Goal: Transaction & Acquisition: Purchase product/service

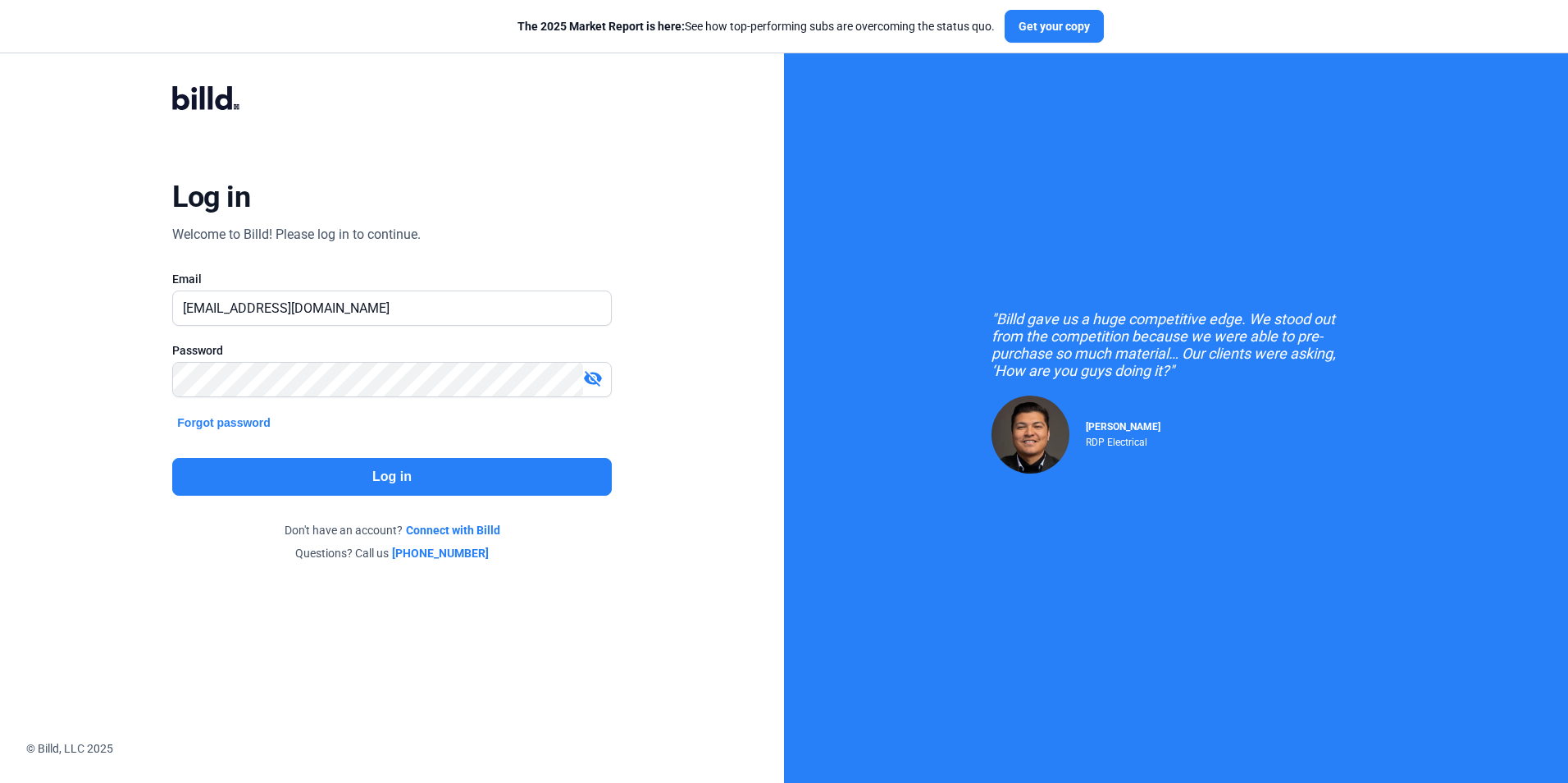
click at [336, 471] on button "Log in" at bounding box center [391, 476] width 438 height 38
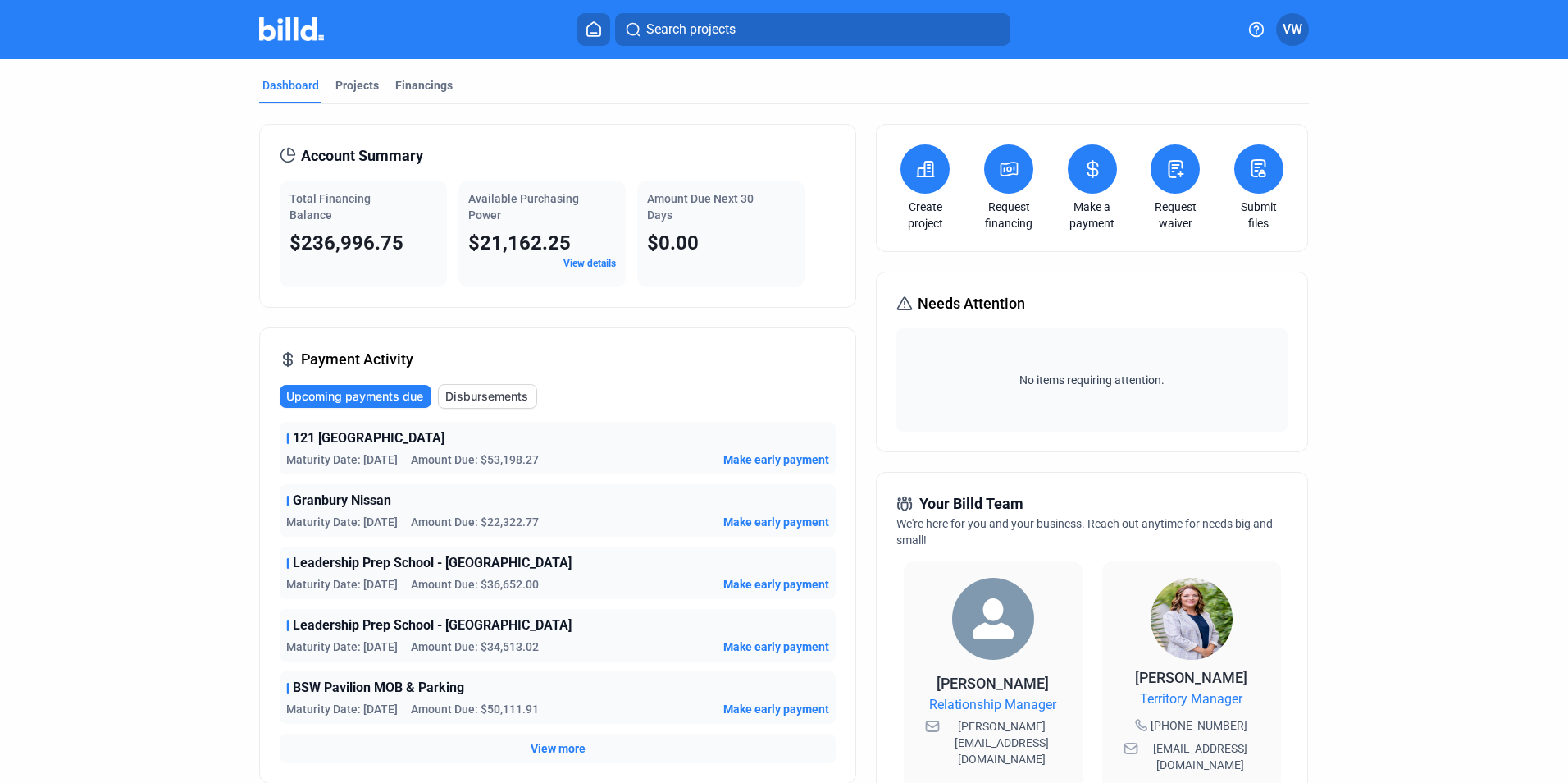
click at [1092, 180] on button at bounding box center [1092, 169] width 49 height 49
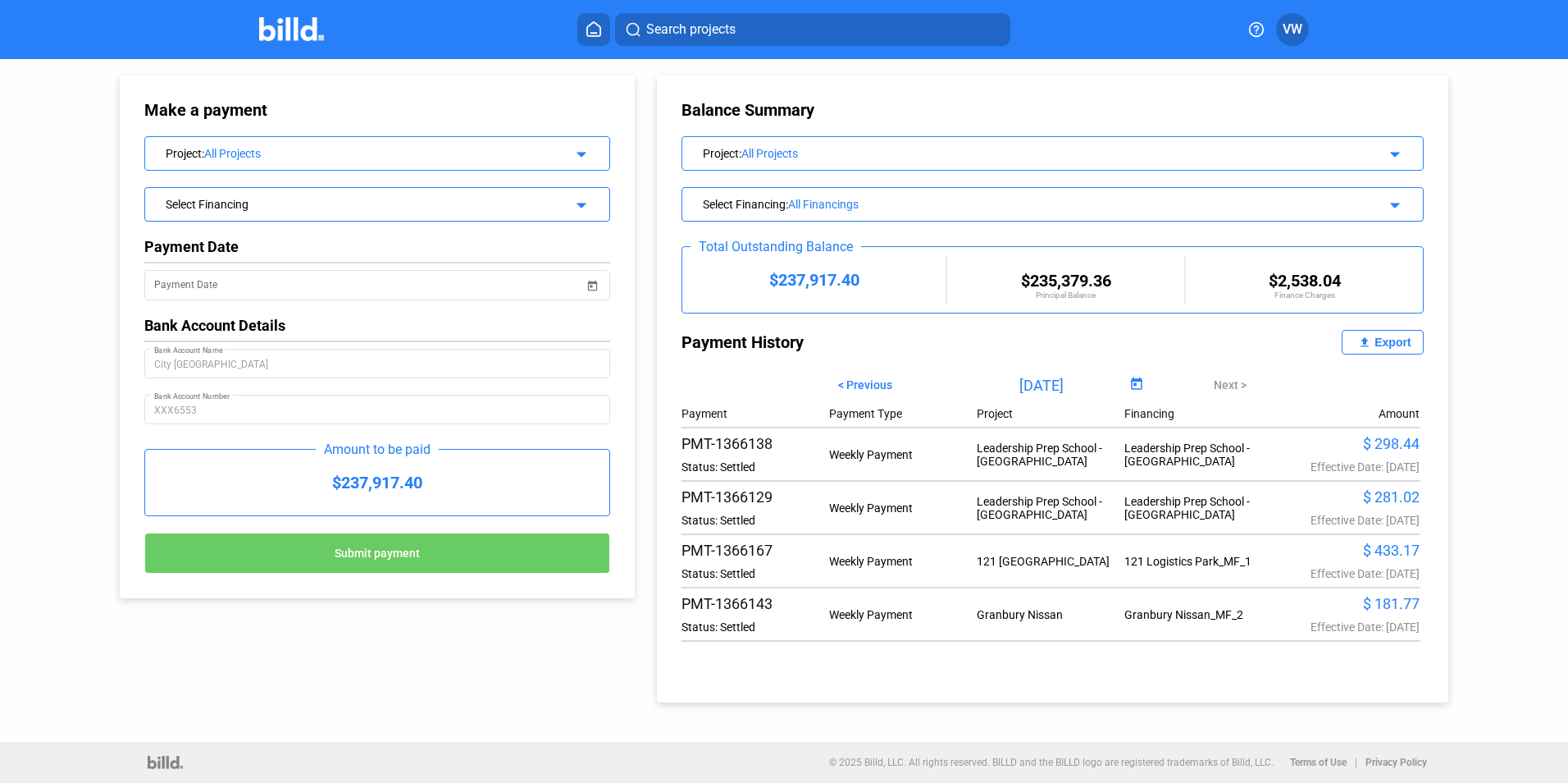
click at [586, 149] on mat-icon "arrow_drop_down" at bounding box center [578, 151] width 20 height 20
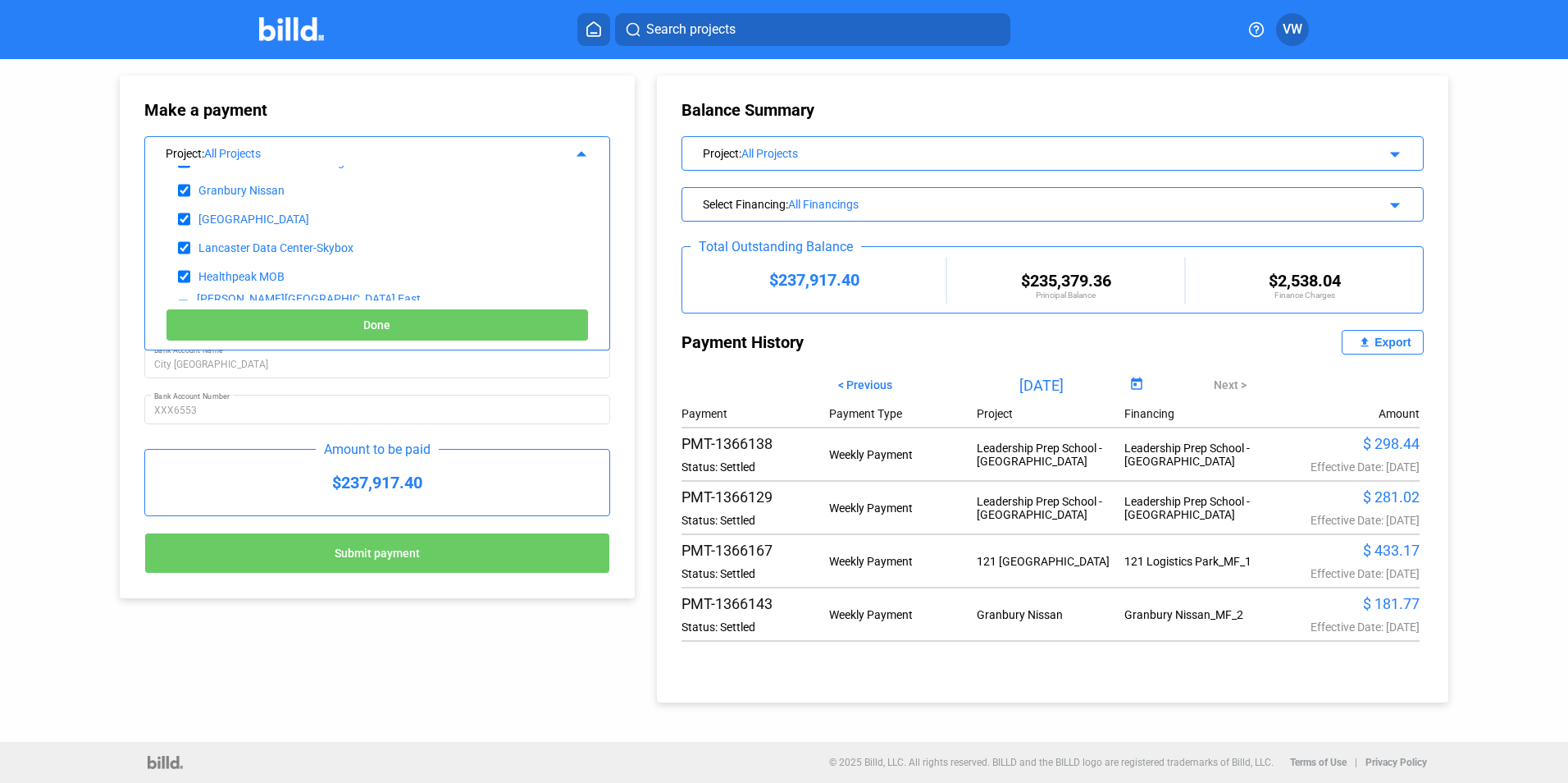
scroll to position [246, 0]
click at [586, 151] on mat-icon "arrow_drop_up" at bounding box center [578, 151] width 20 height 20
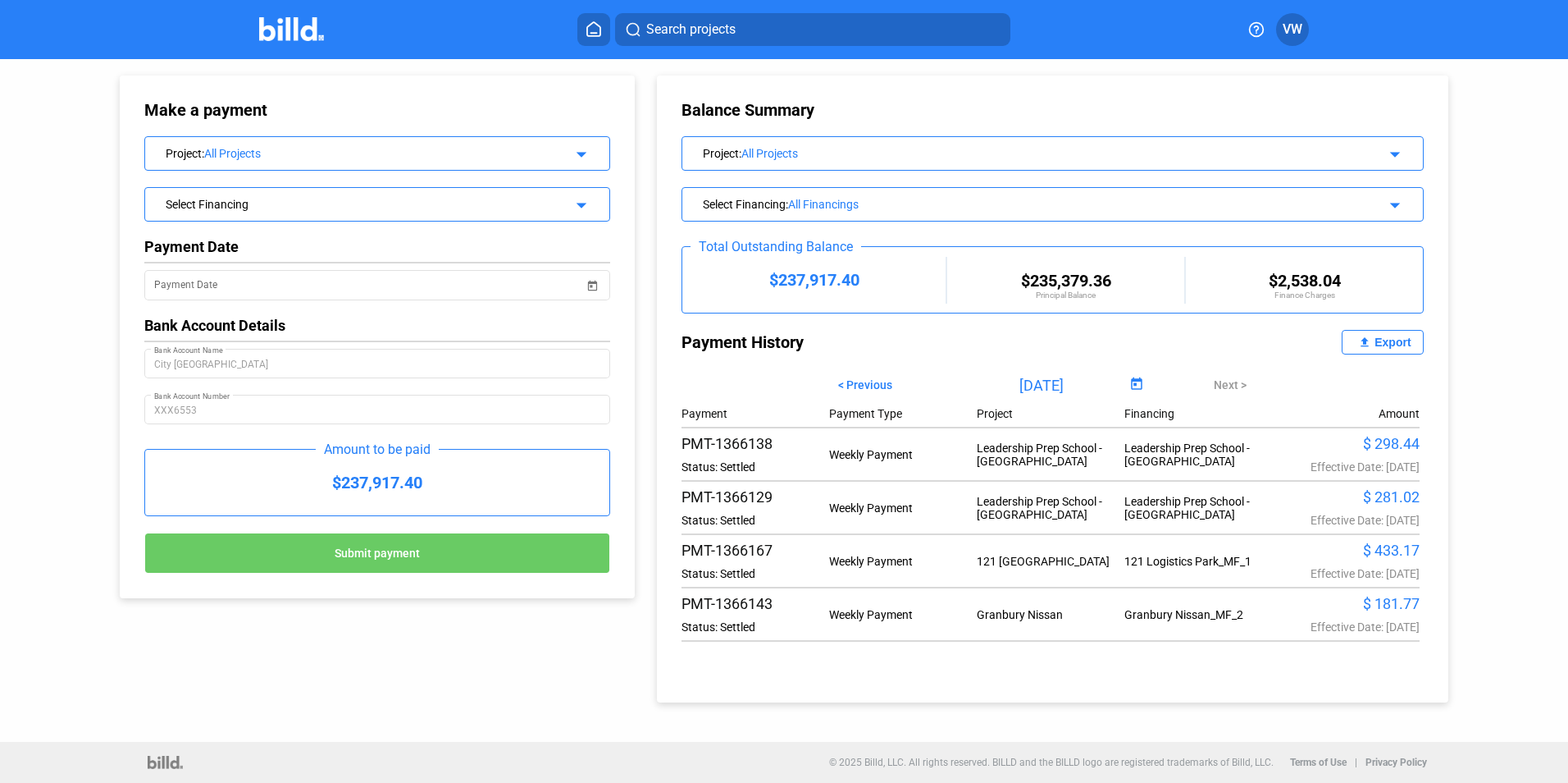
click at [372, 154] on div "All Projects" at bounding box center [375, 154] width 342 height 13
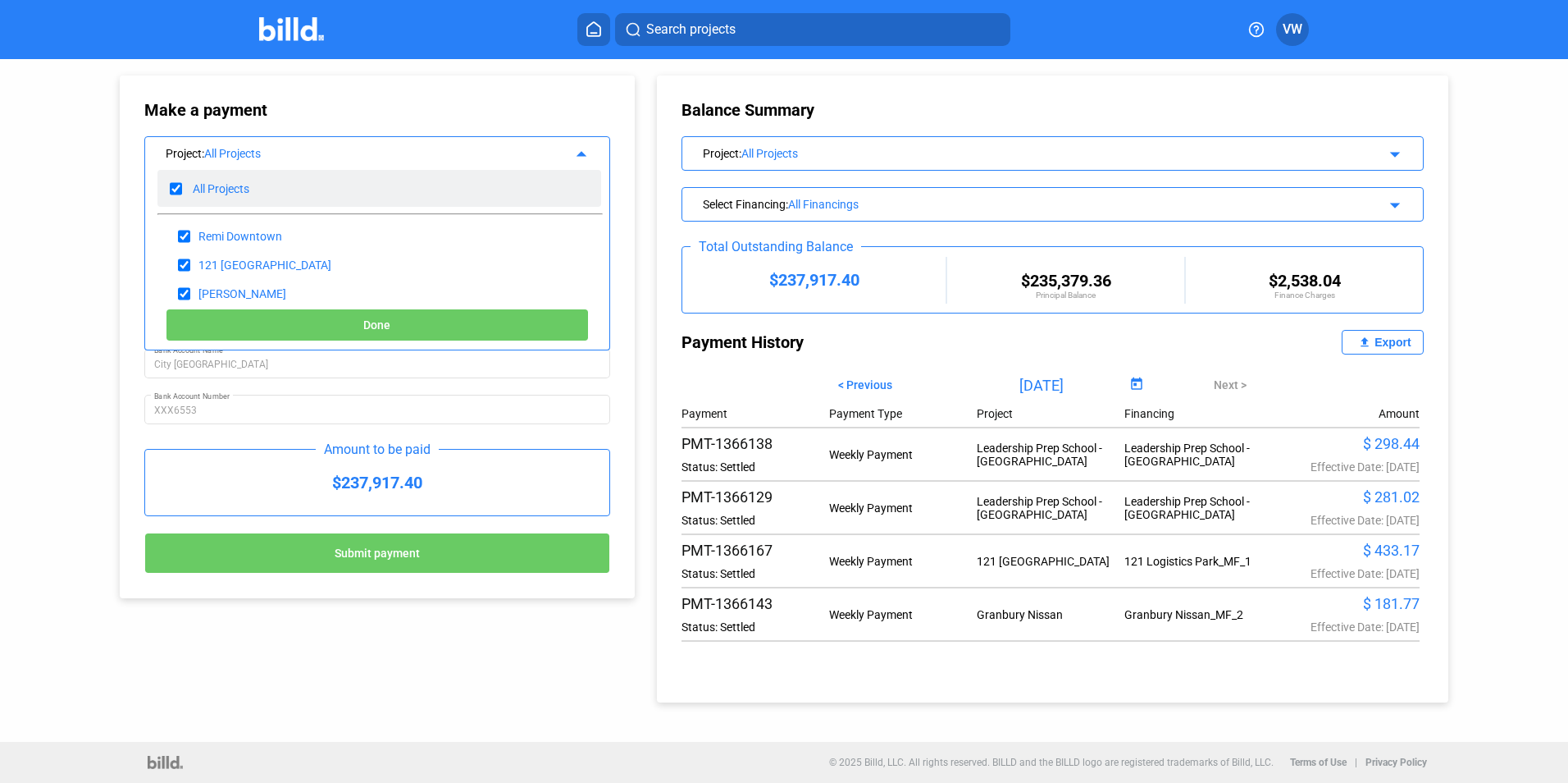
click at [178, 184] on input "checkbox" at bounding box center [175, 189] width 12 height 25
checkbox input "false"
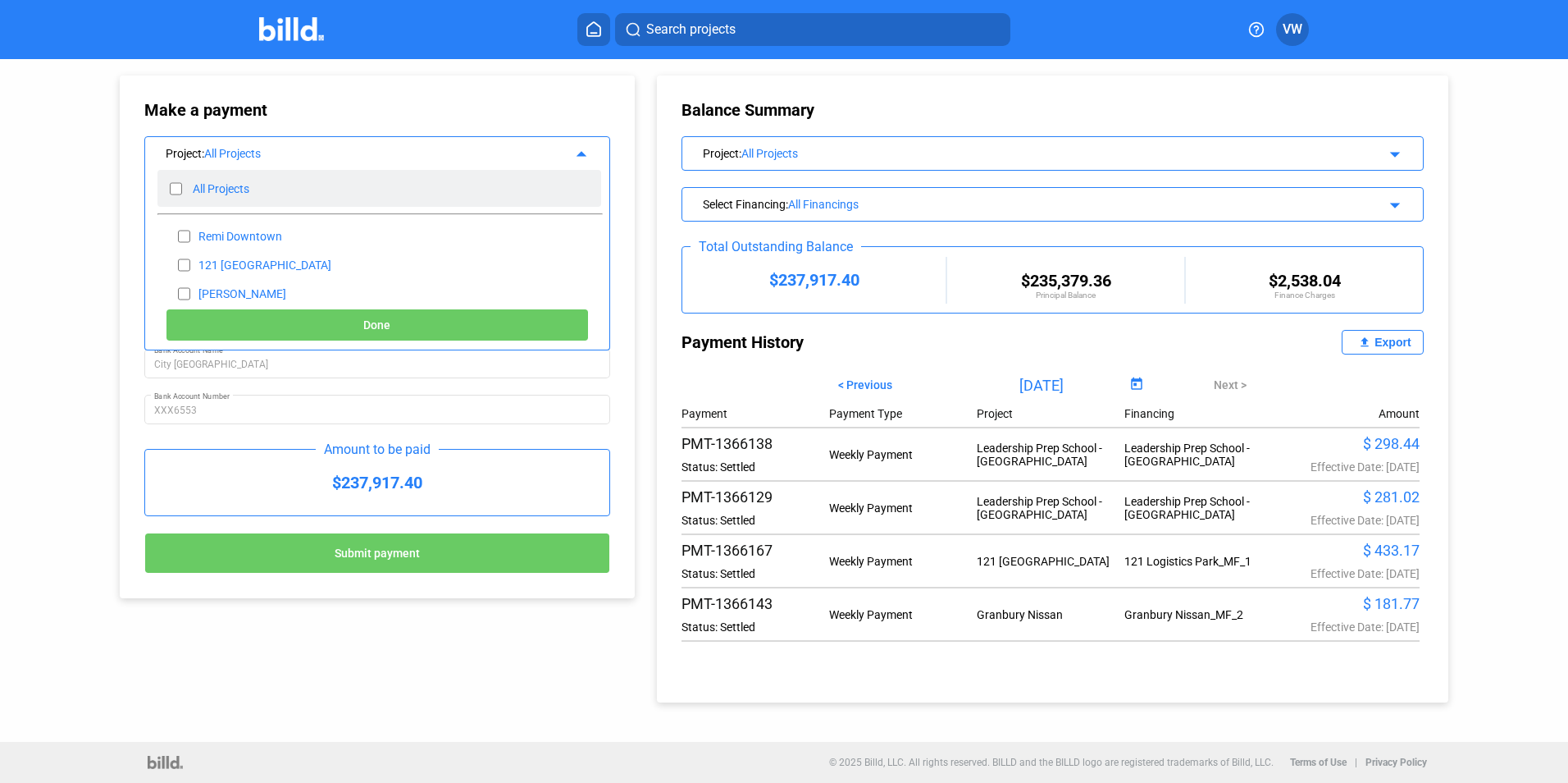
checkbox input "false"
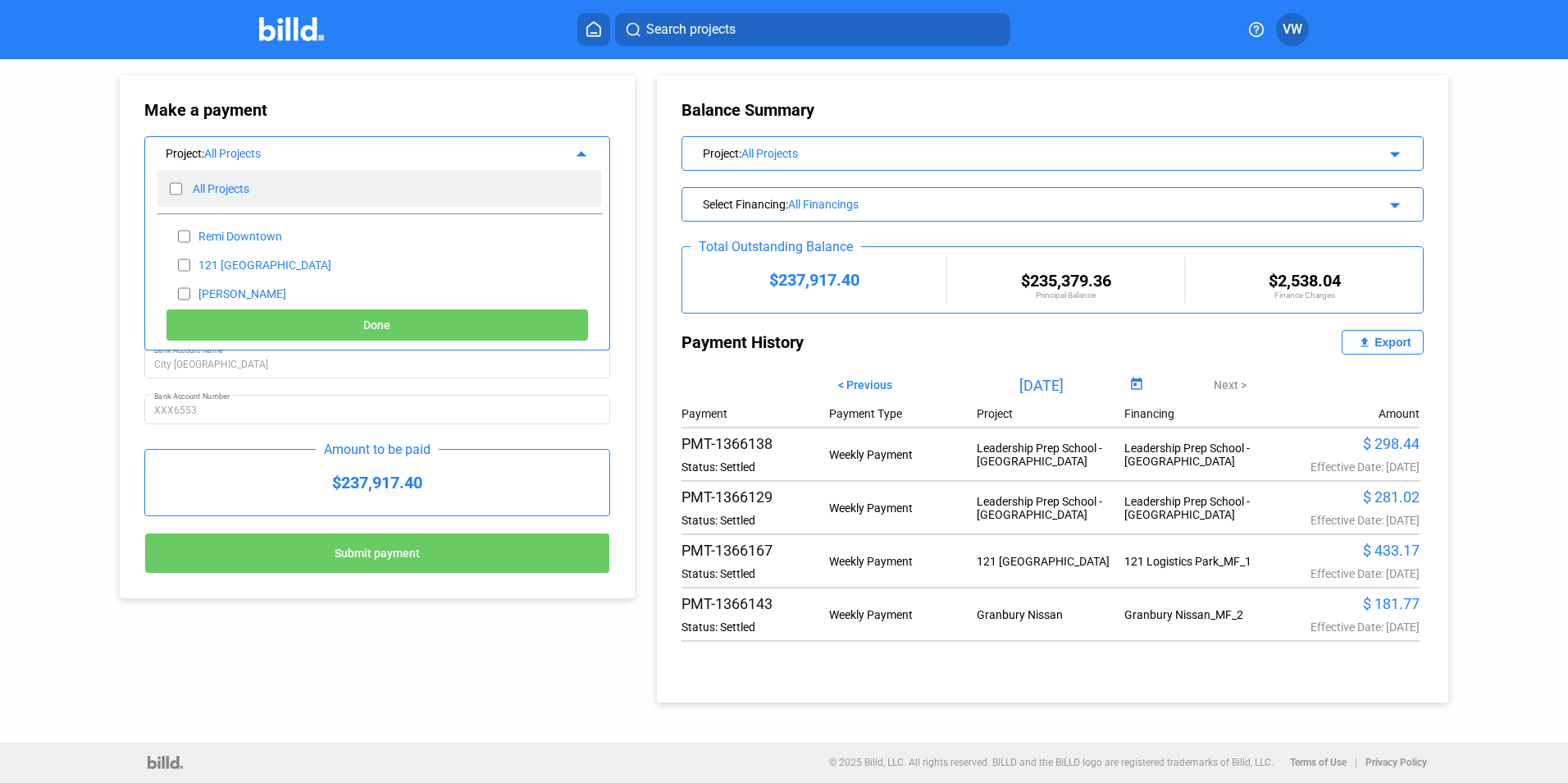
checkbox input "false"
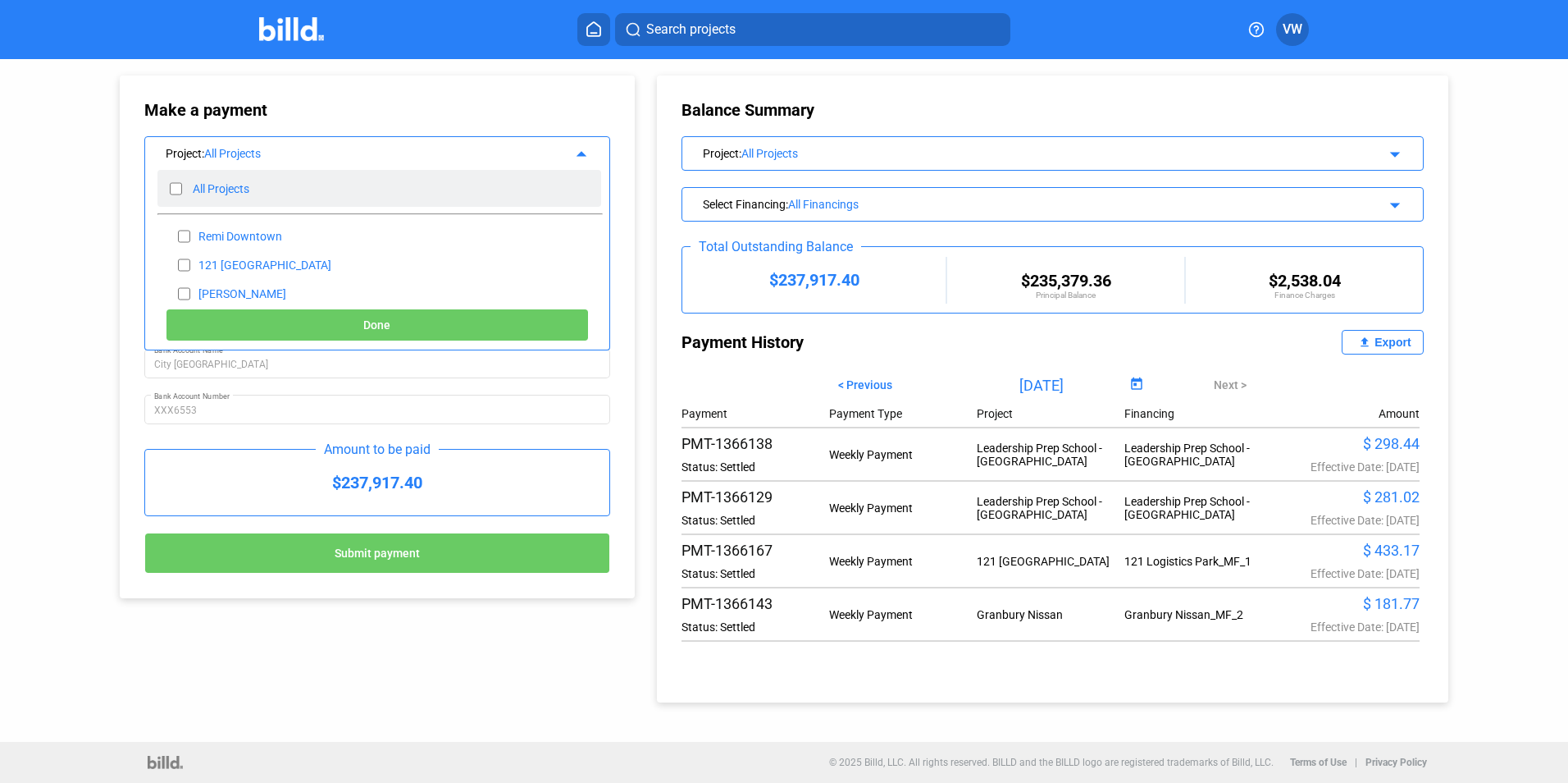
checkbox input "false"
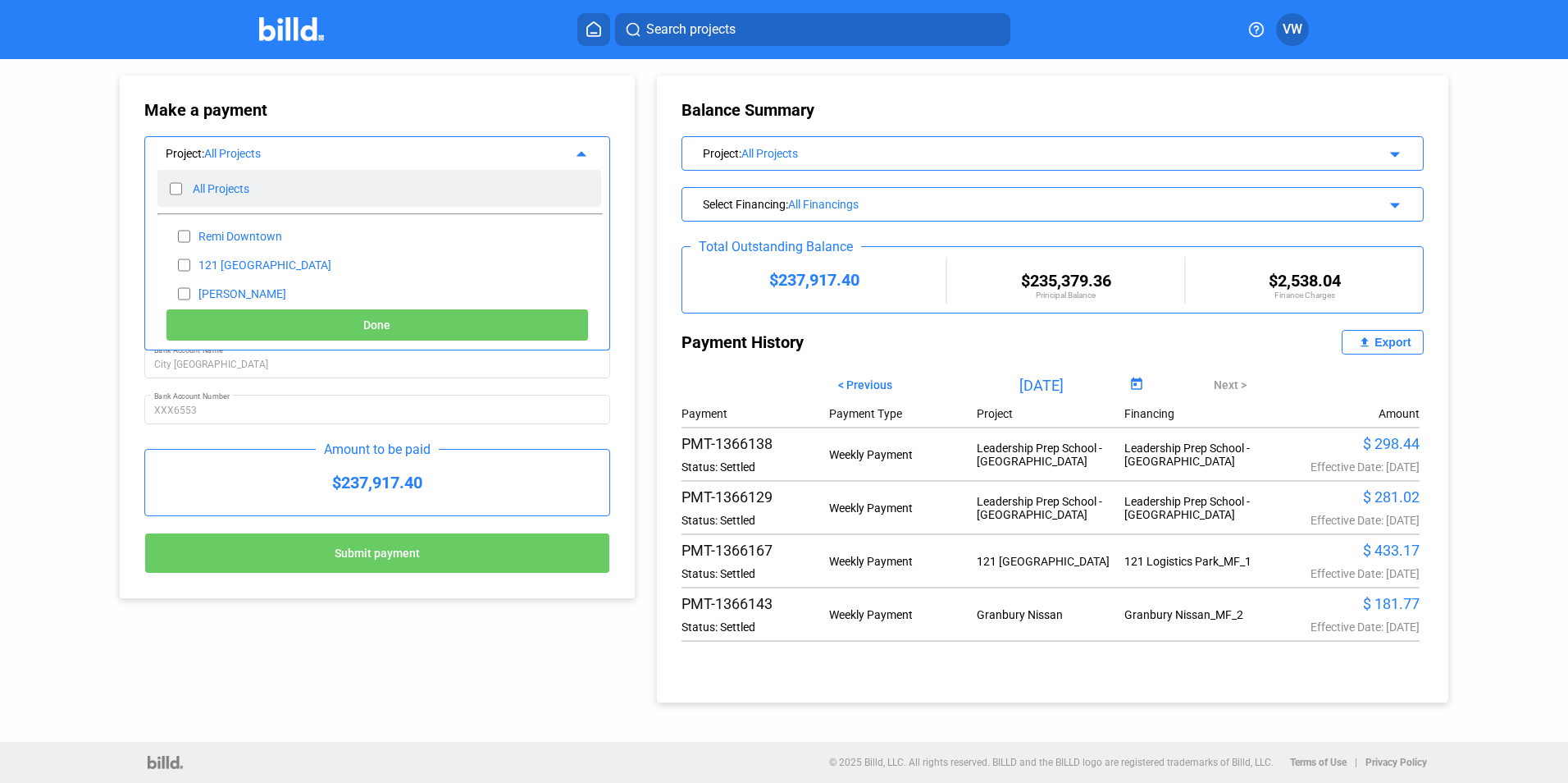
checkbox input "false"
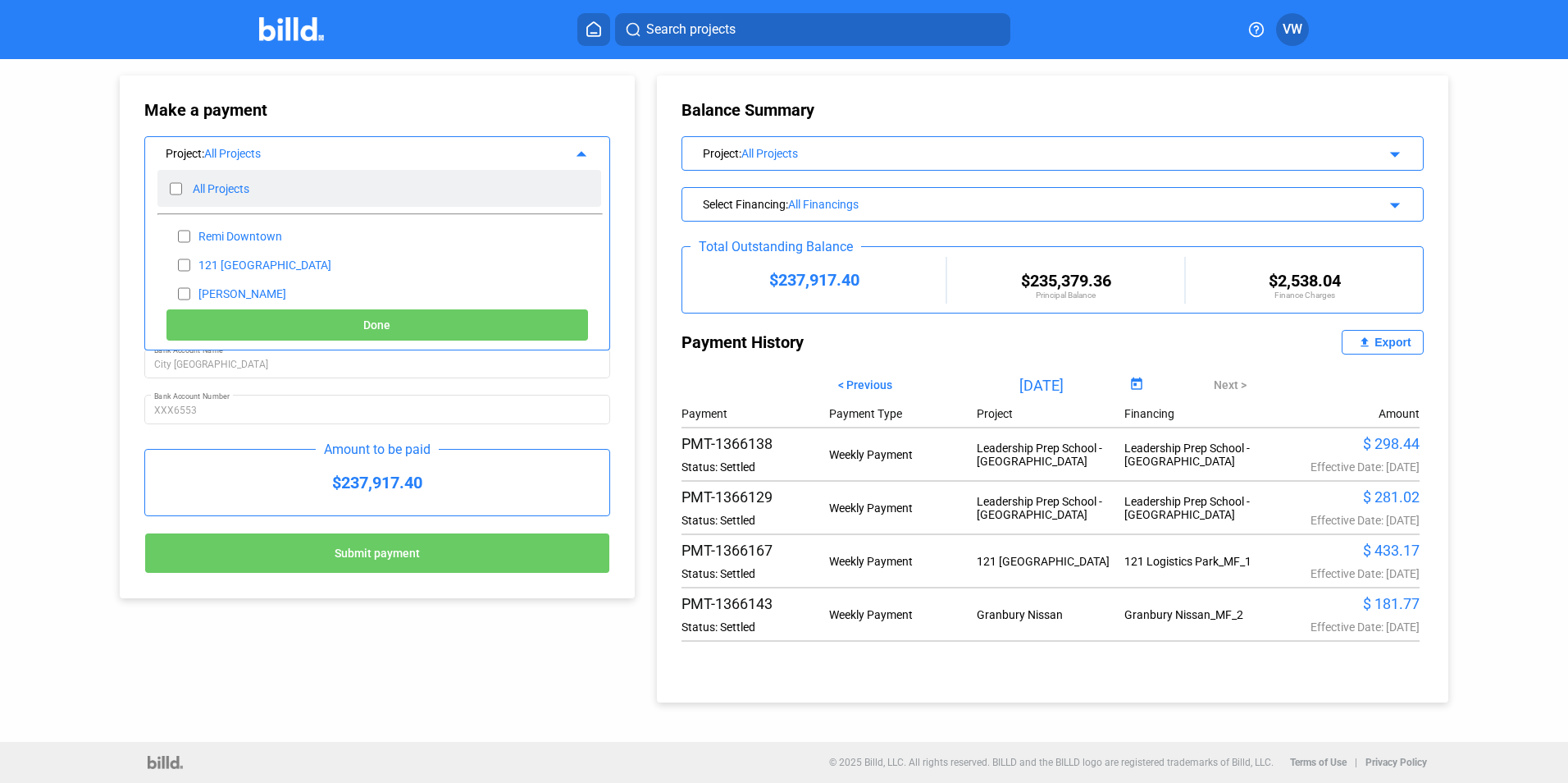
checkbox input "false"
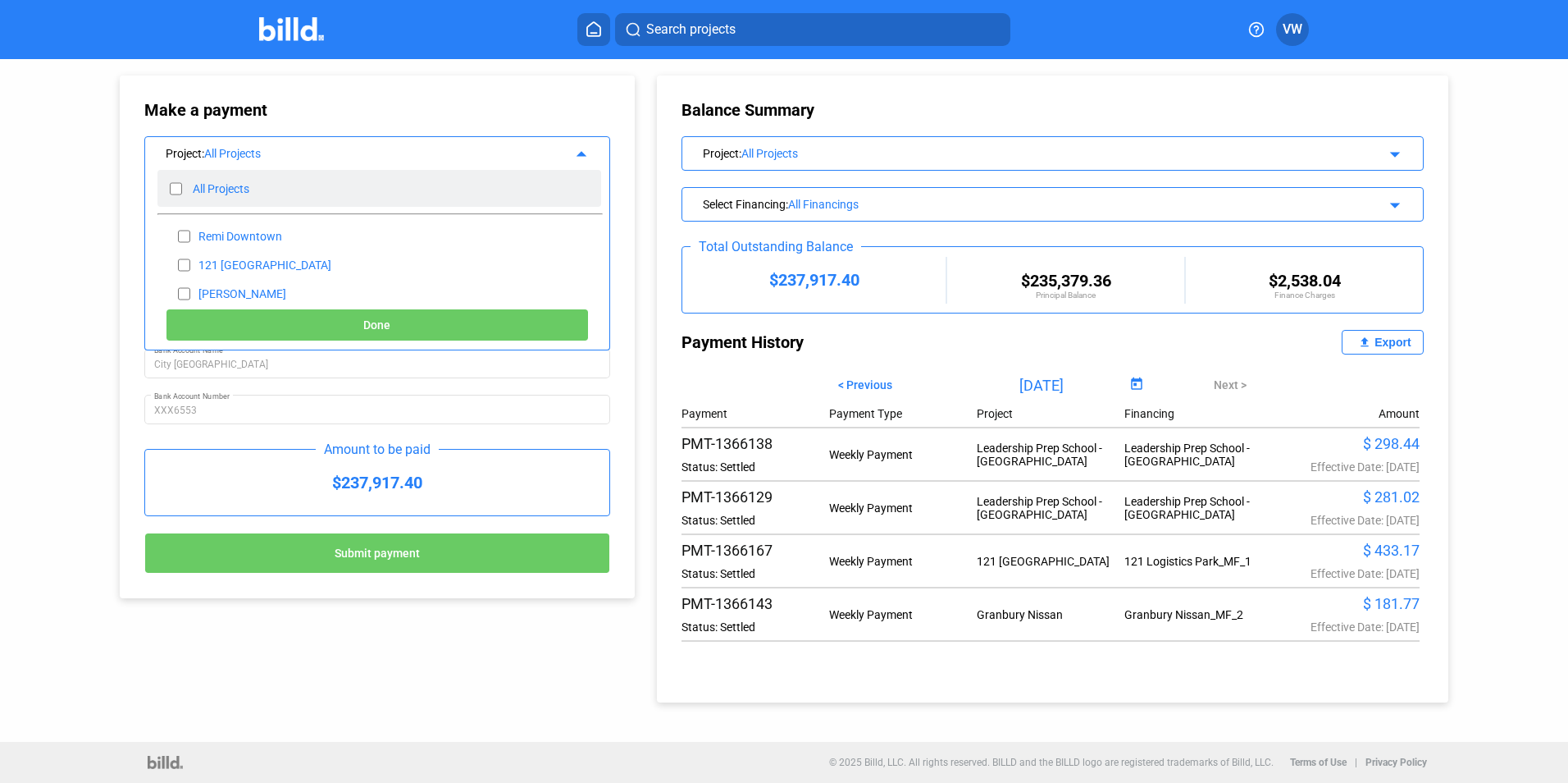
checkbox input "false"
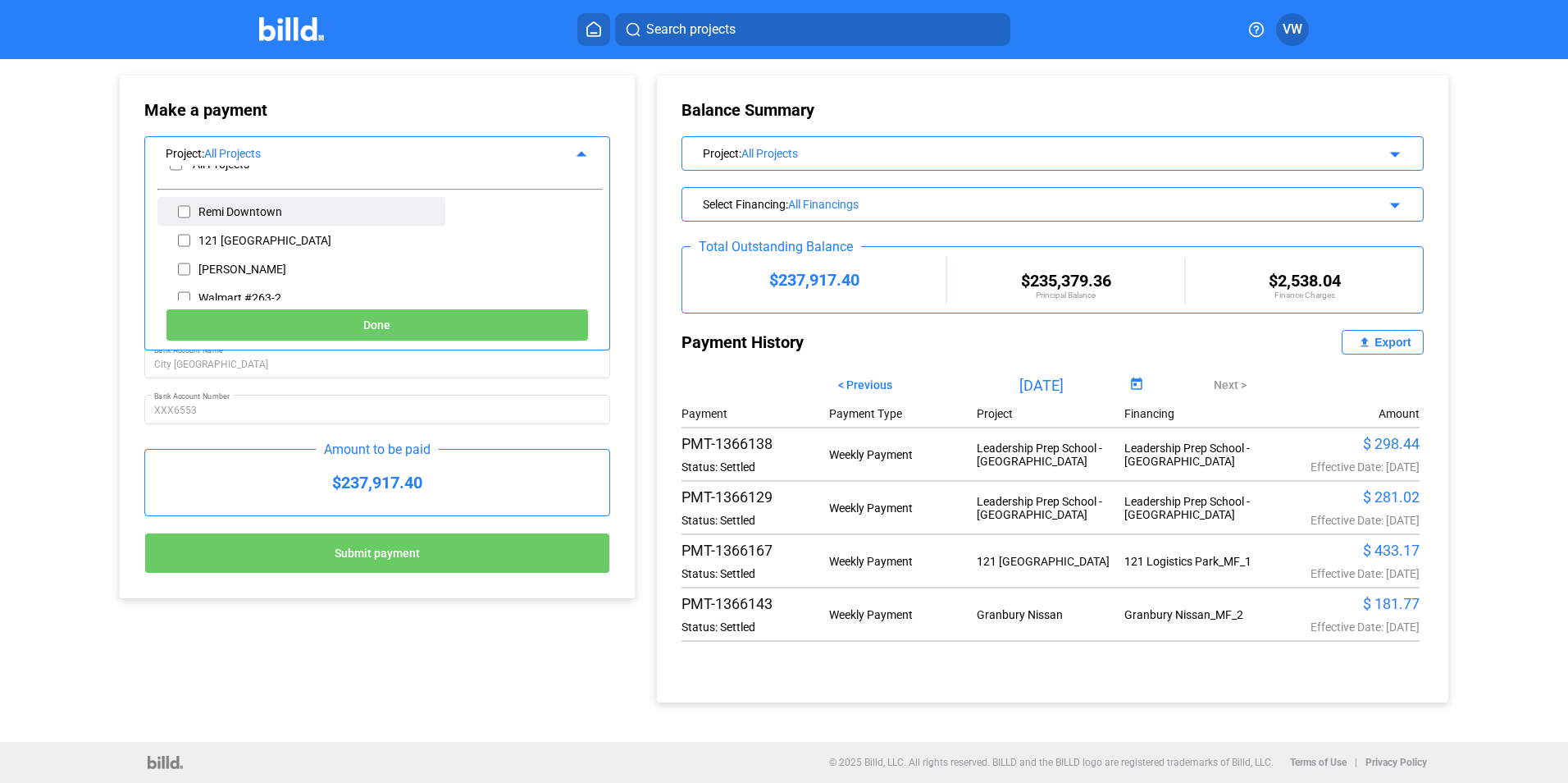
scroll to position [0, 0]
click at [184, 260] on input "checkbox" at bounding box center [184, 265] width 12 height 25
checkbox input "true"
click at [185, 218] on input "checkbox" at bounding box center [184, 220] width 12 height 25
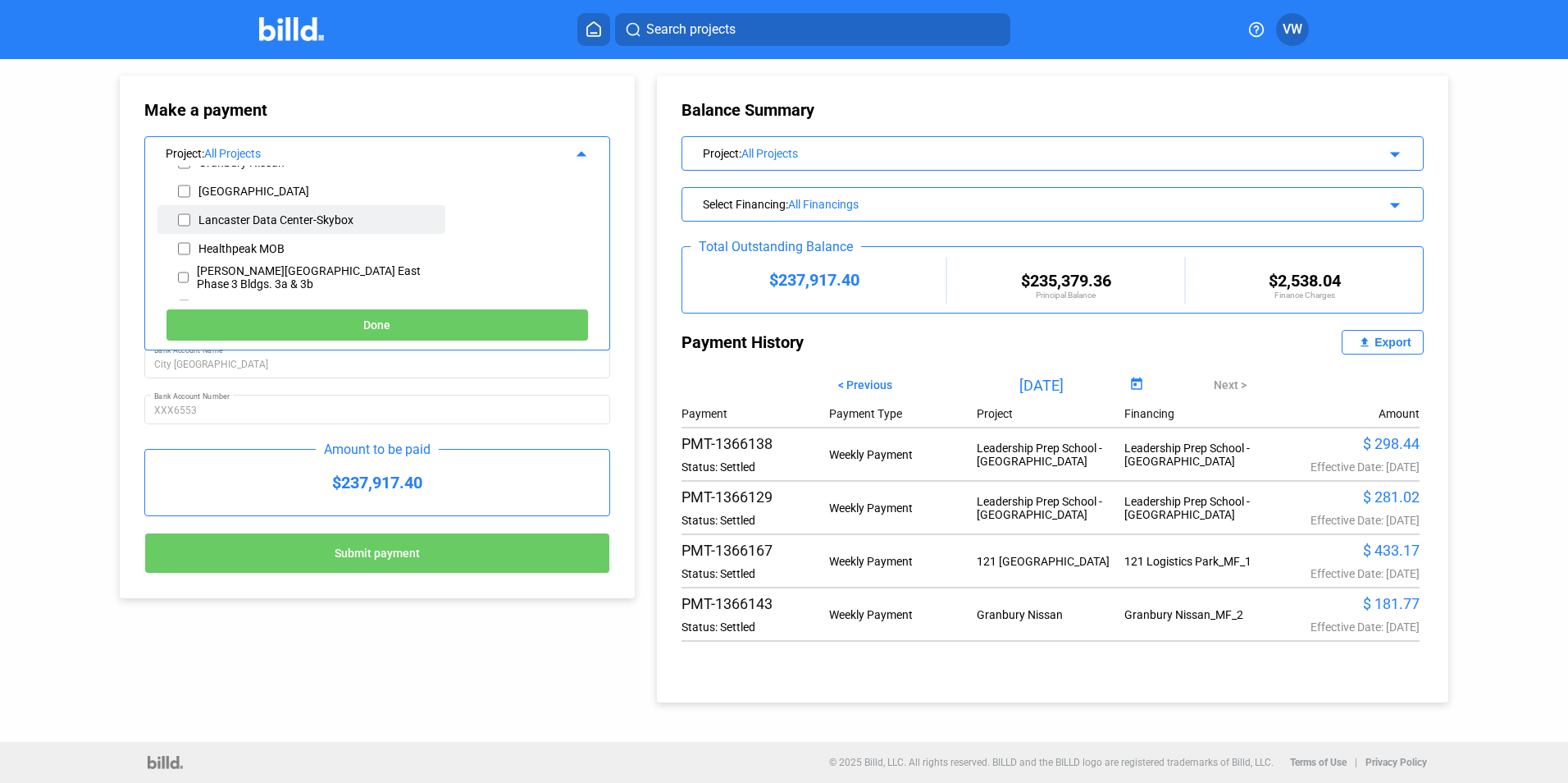
checkbox input "true"
click at [332, 318] on button "Done" at bounding box center [377, 325] width 423 height 33
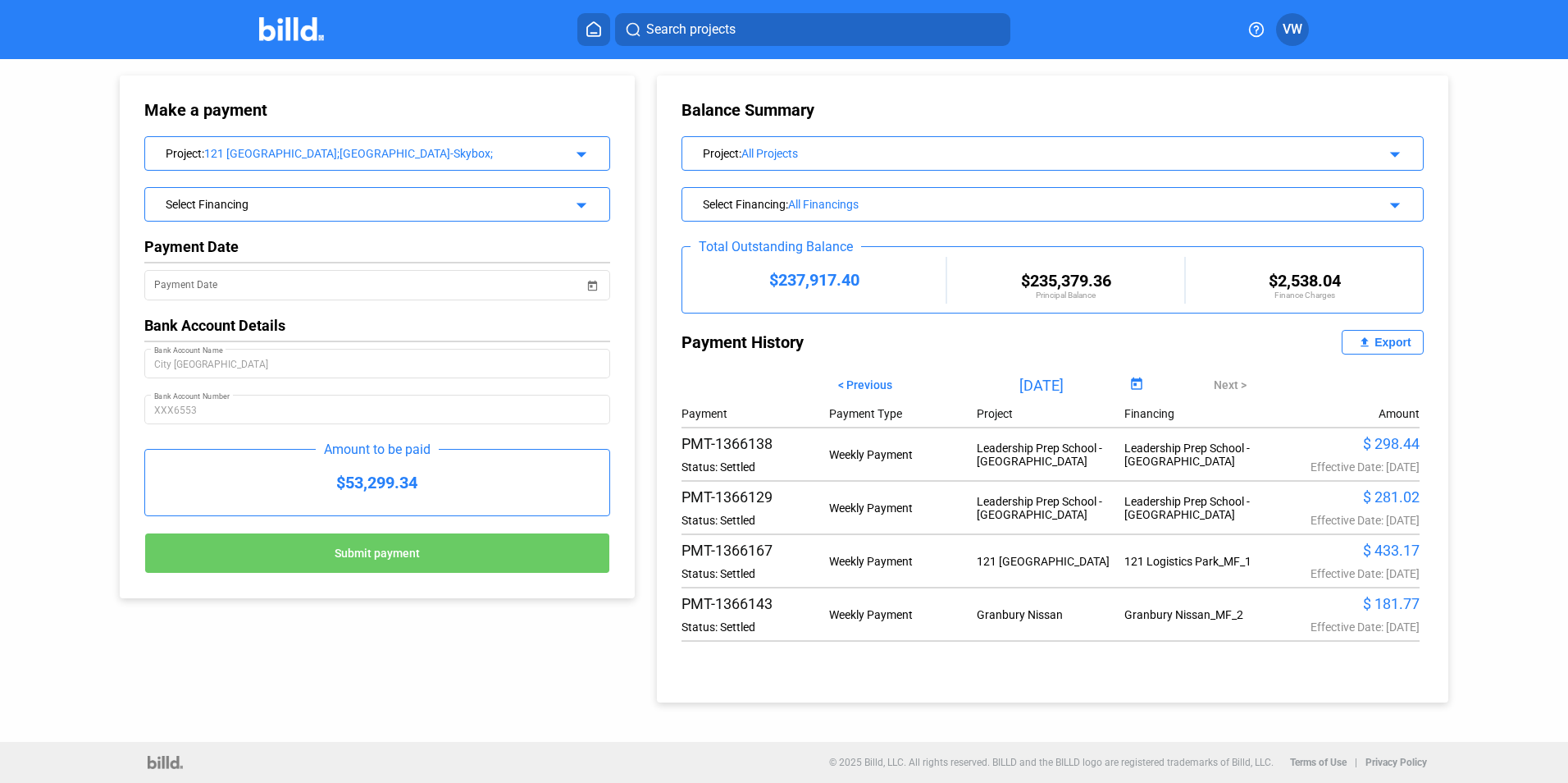
click at [589, 163] on div "Project : 121 Logistics Park;[GEOGRAPHIC_DATA] Data Center-Skybox; arrow_drop_d…" at bounding box center [377, 151] width 464 height 28
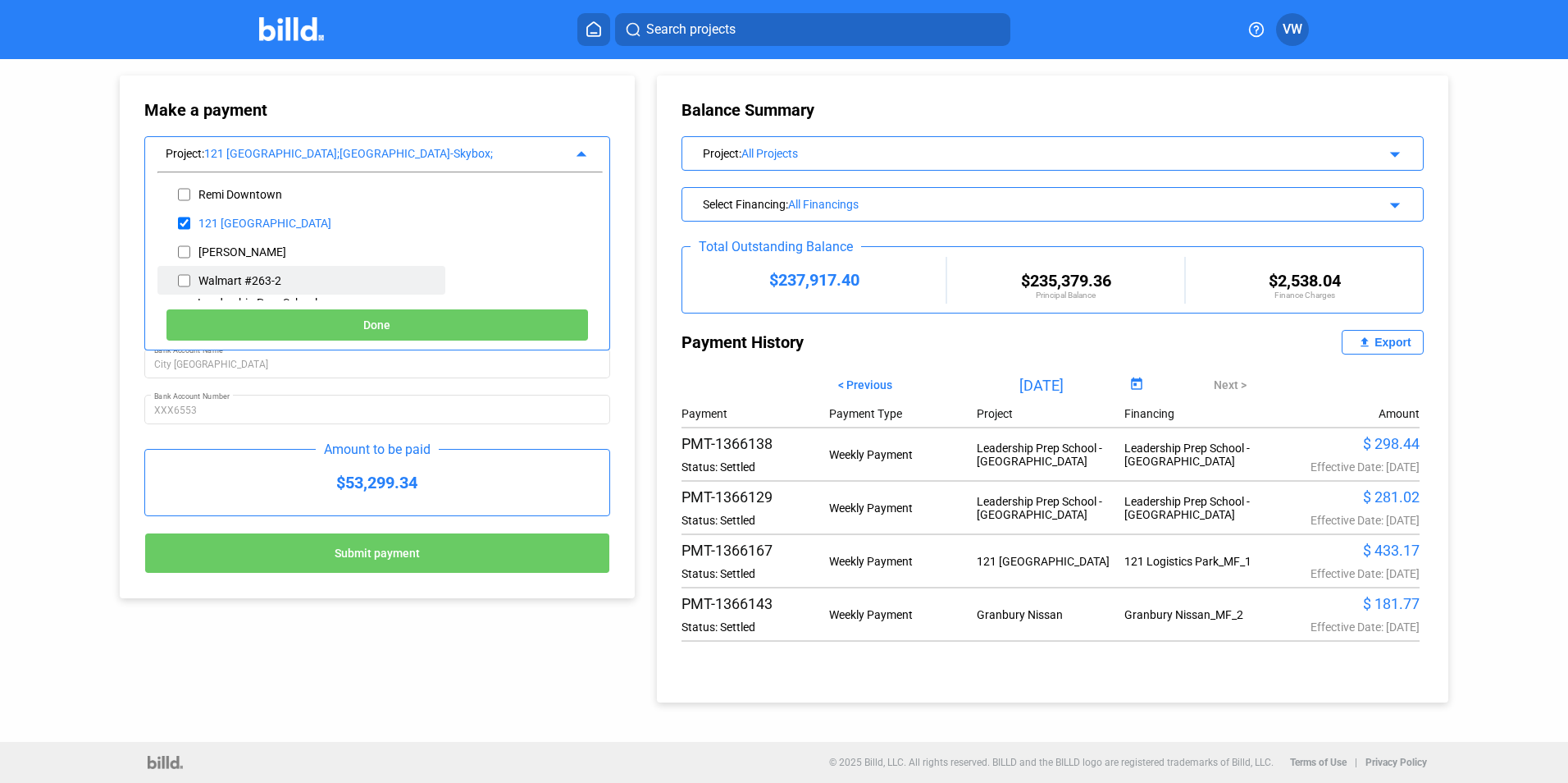
scroll to position [82, 0]
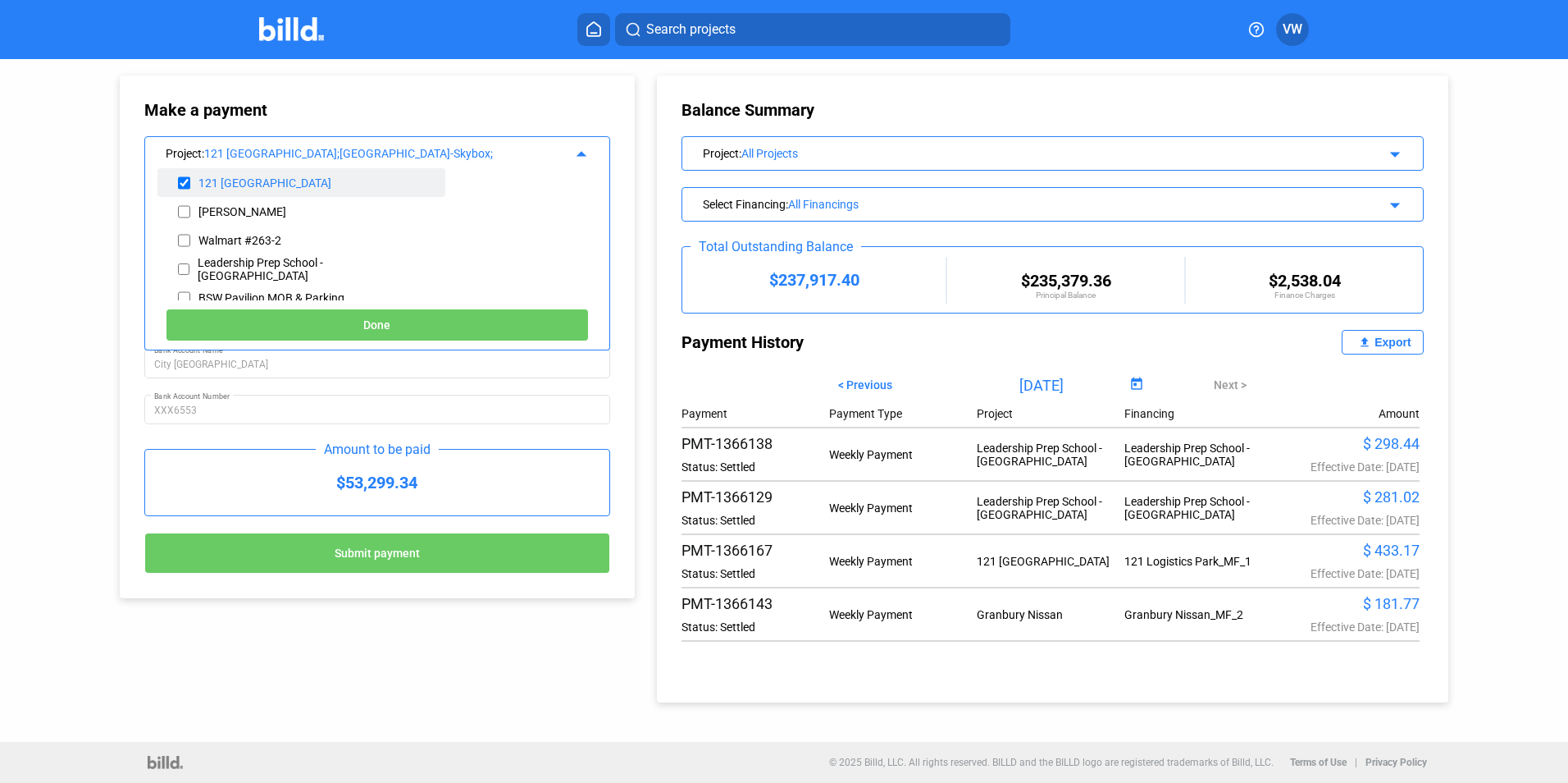
click at [180, 187] on input "checkbox" at bounding box center [184, 183] width 12 height 25
checkbox input "false"
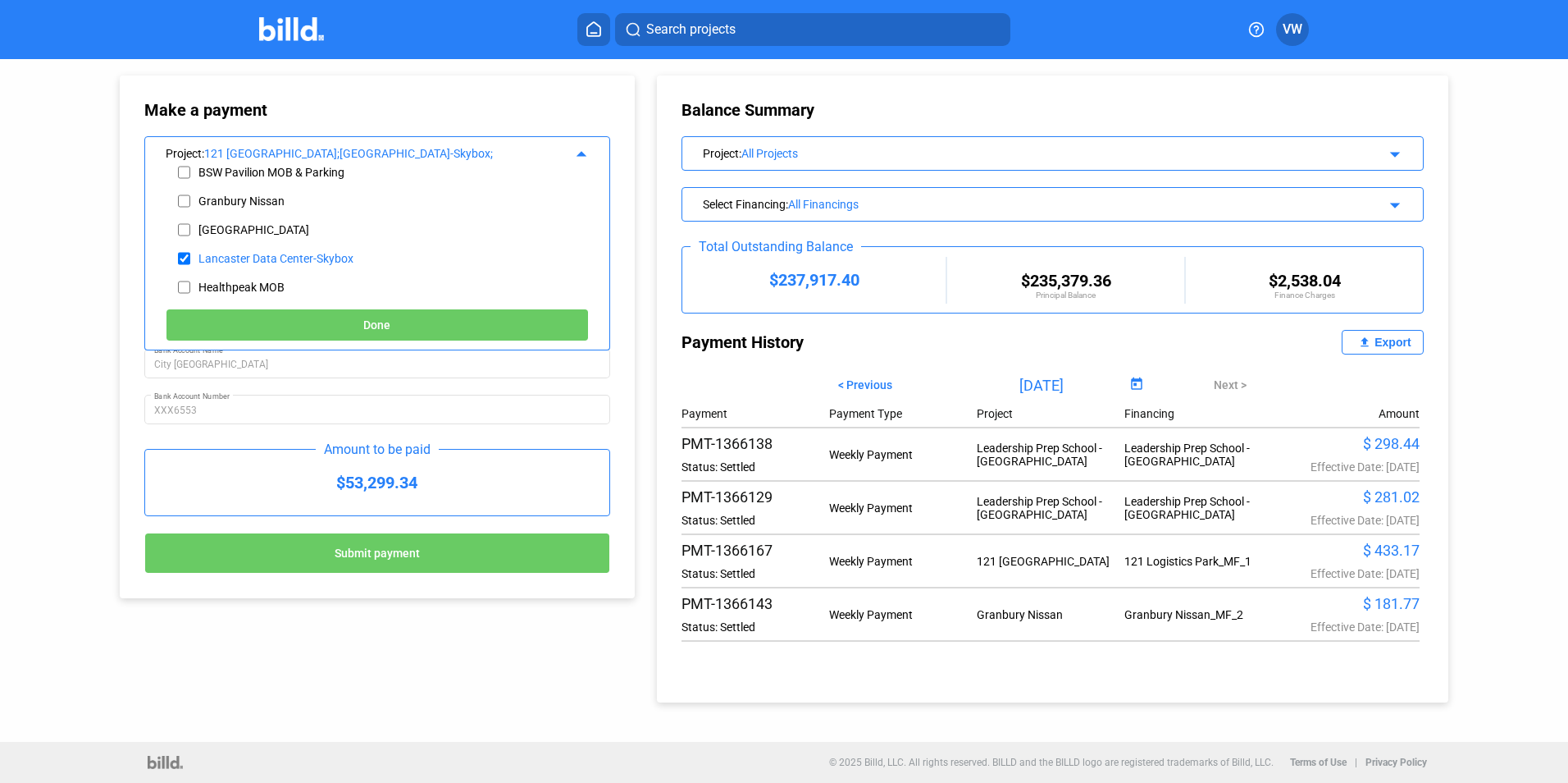
scroll to position [246, 0]
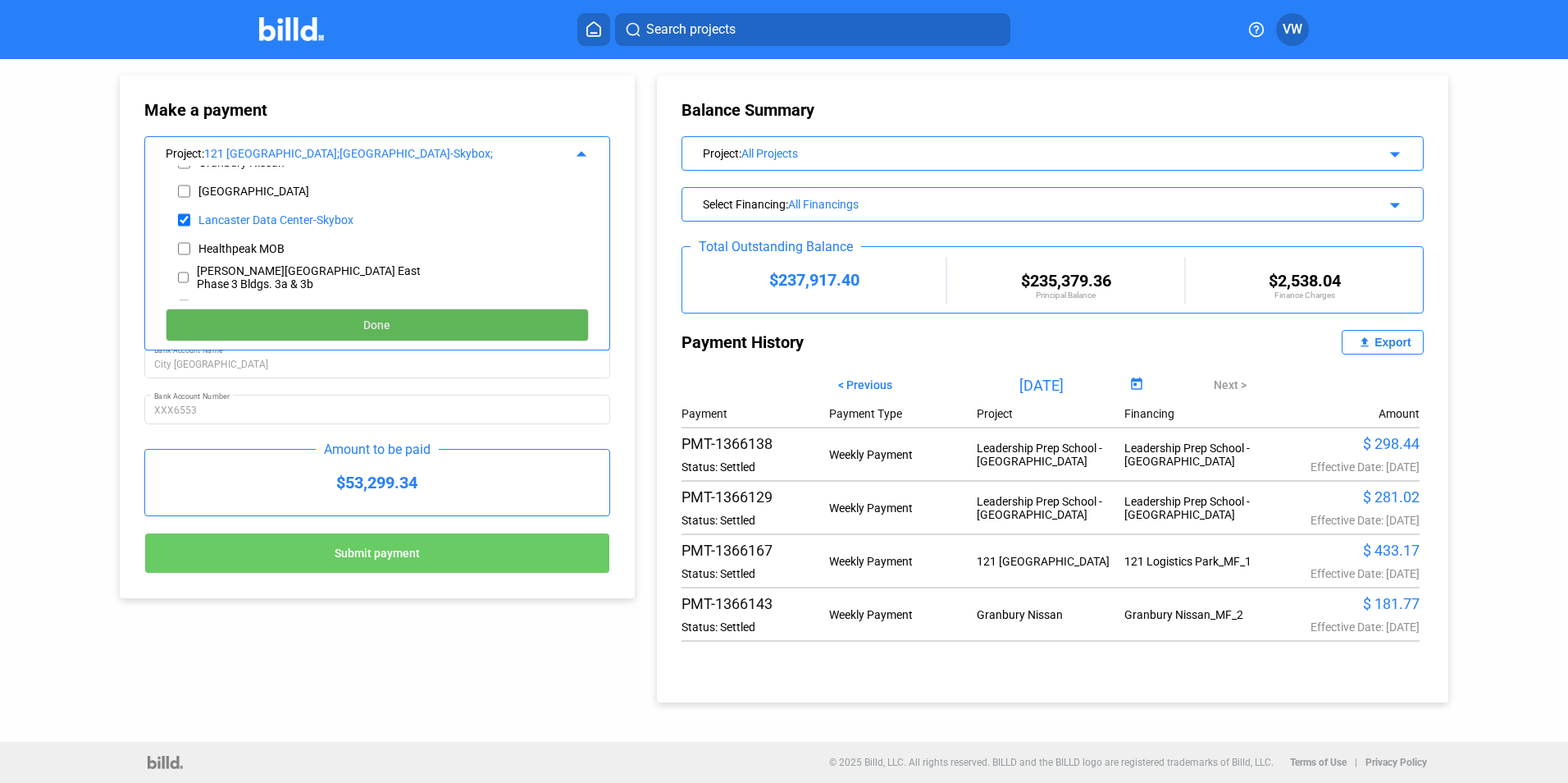
click at [414, 326] on button "Done" at bounding box center [377, 325] width 423 height 33
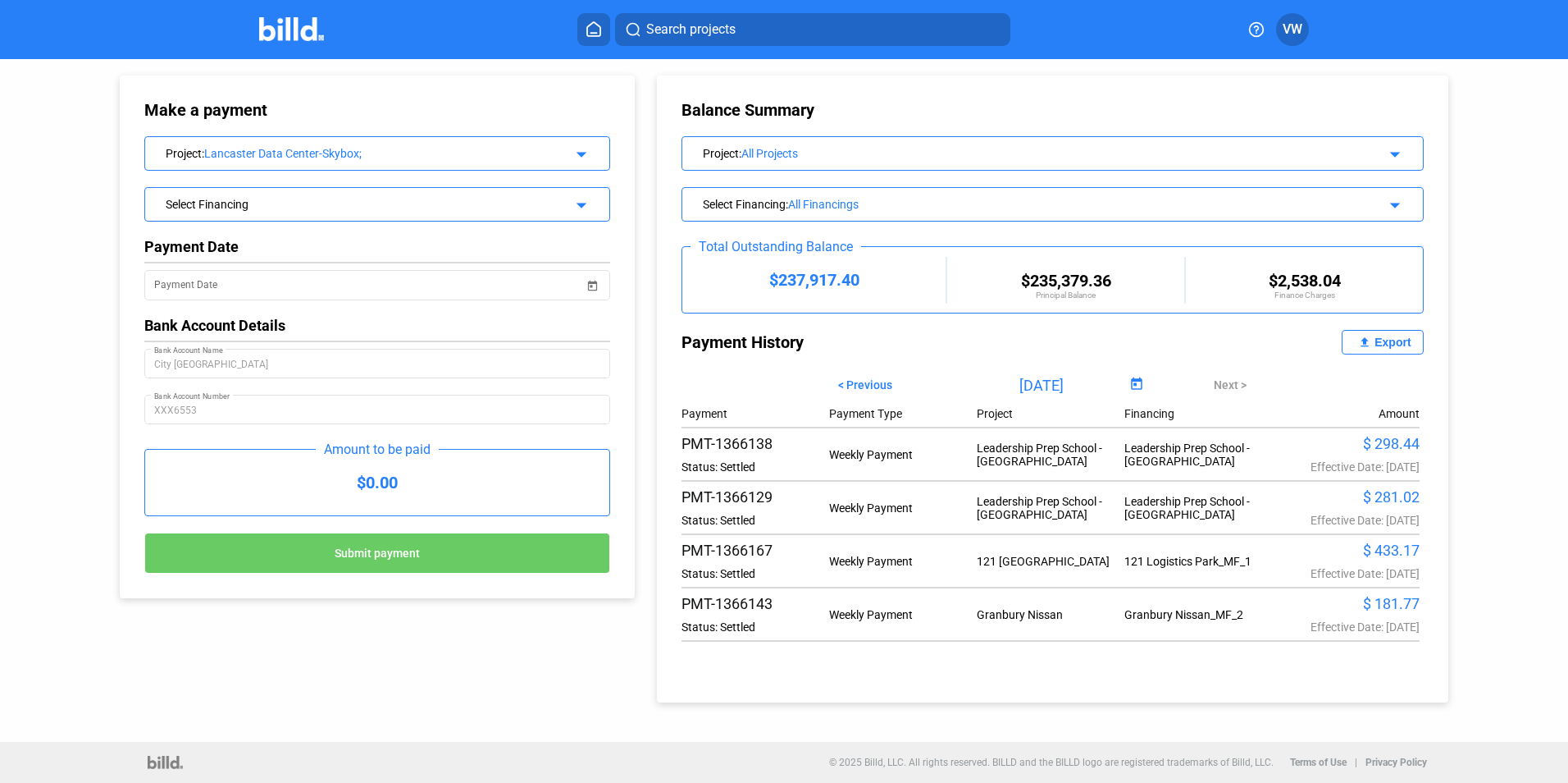
click at [582, 152] on mat-icon "arrow_drop_down" at bounding box center [578, 151] width 20 height 20
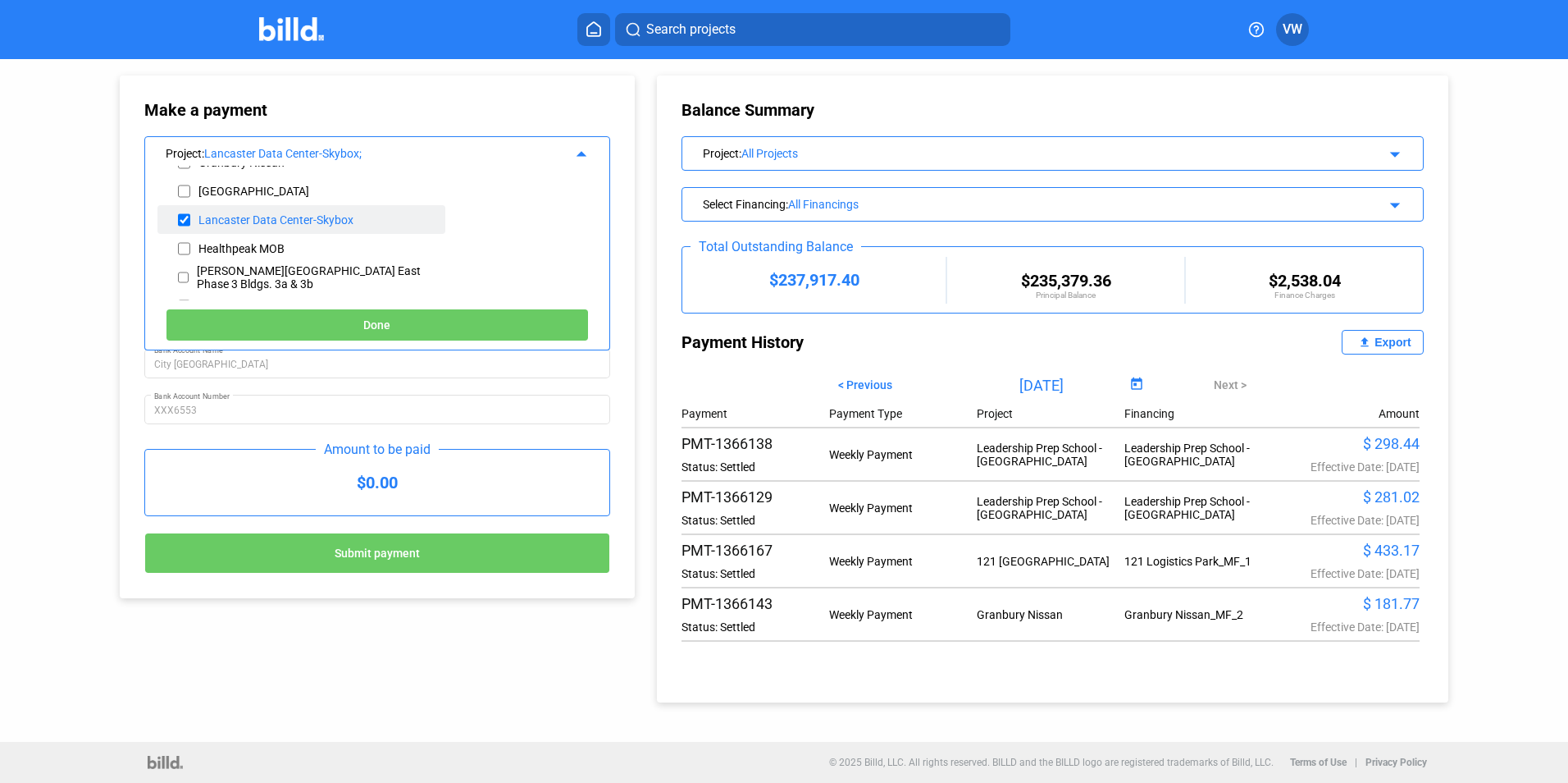
click at [183, 219] on input "checkbox" at bounding box center [184, 220] width 12 height 25
checkbox input "false"
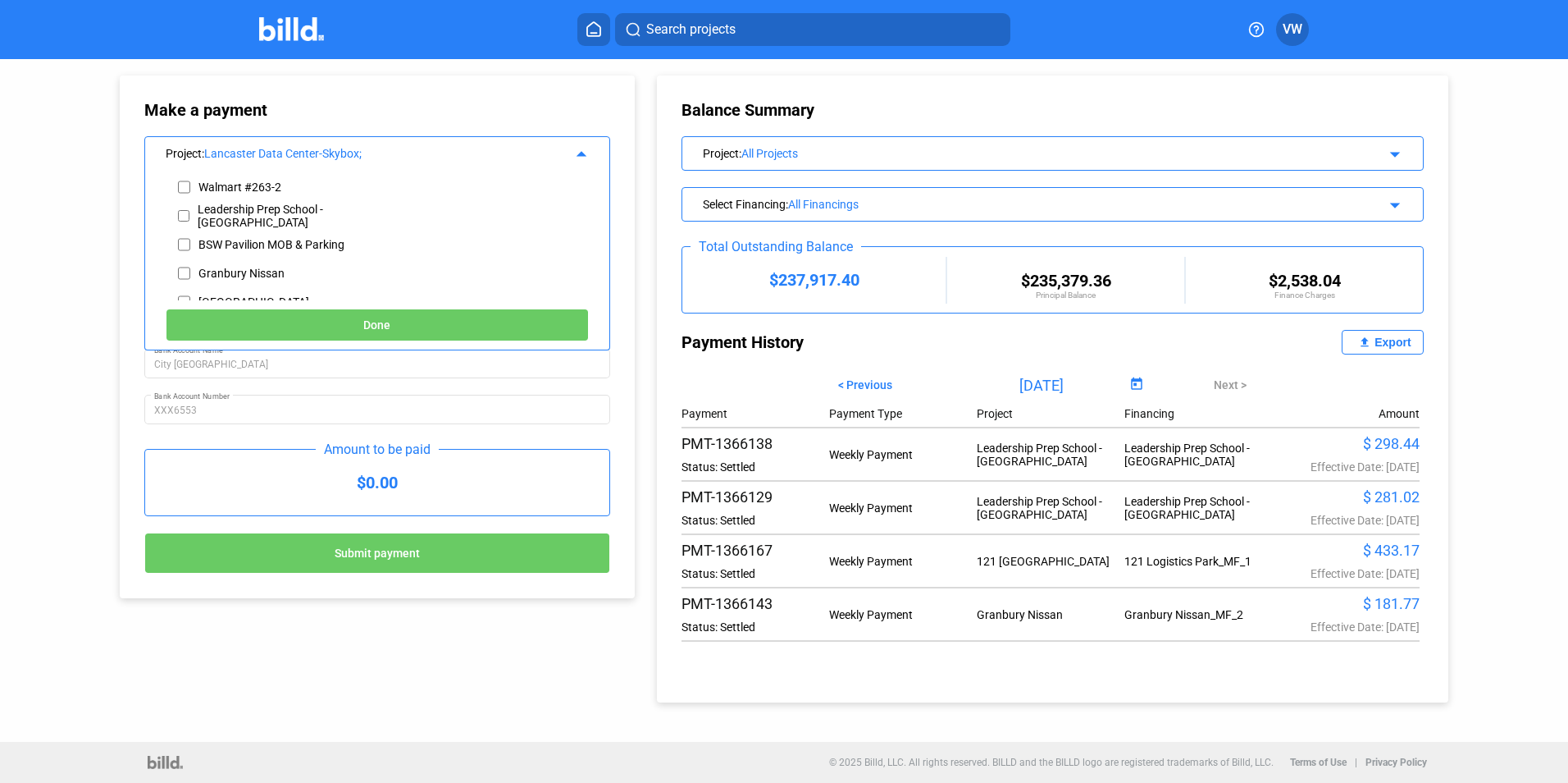
scroll to position [164, 0]
click at [186, 248] on input "checkbox" at bounding box center [184, 244] width 12 height 25
checkbox input "true"
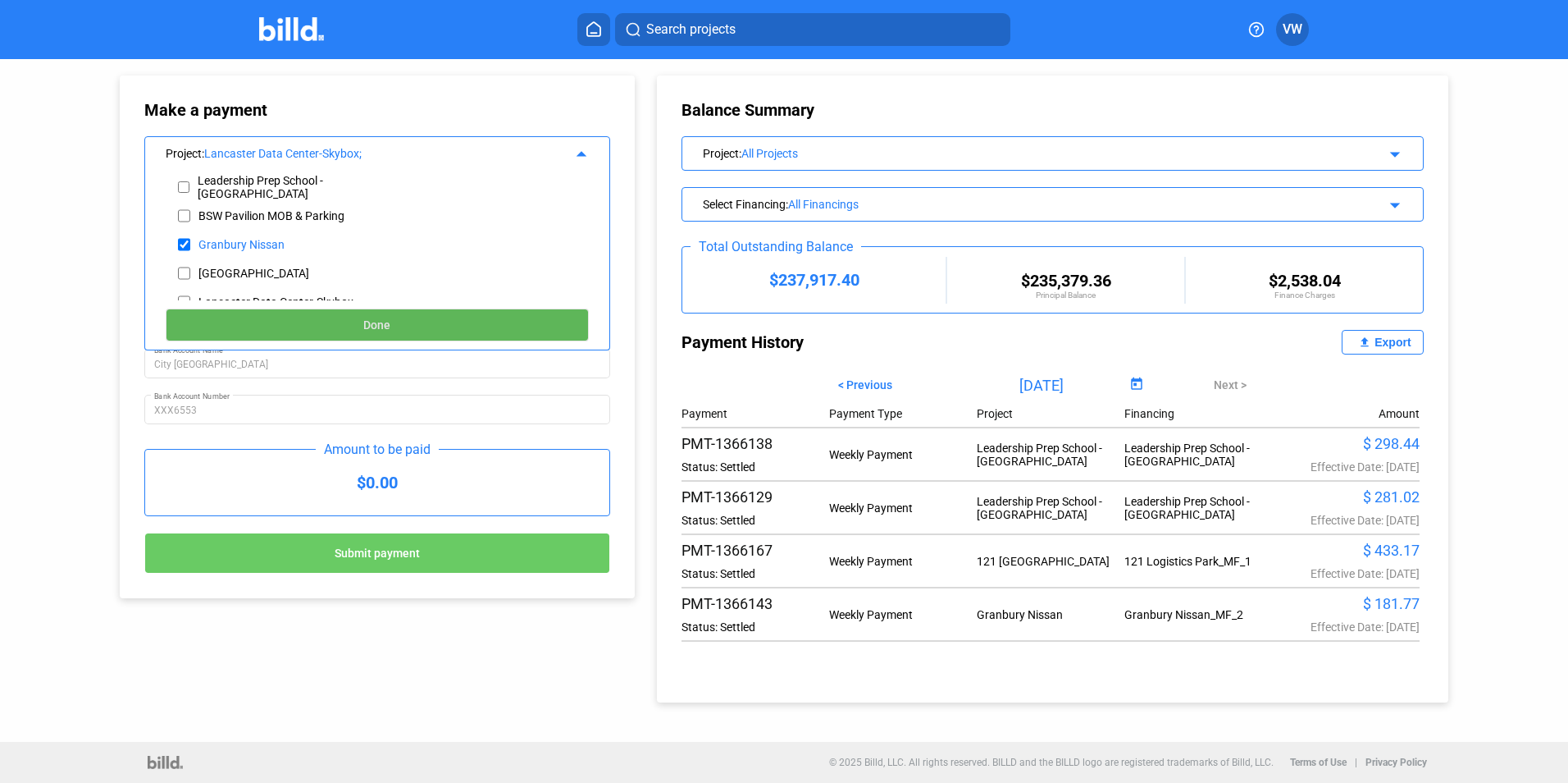
click at [301, 318] on button "Done" at bounding box center [377, 325] width 423 height 33
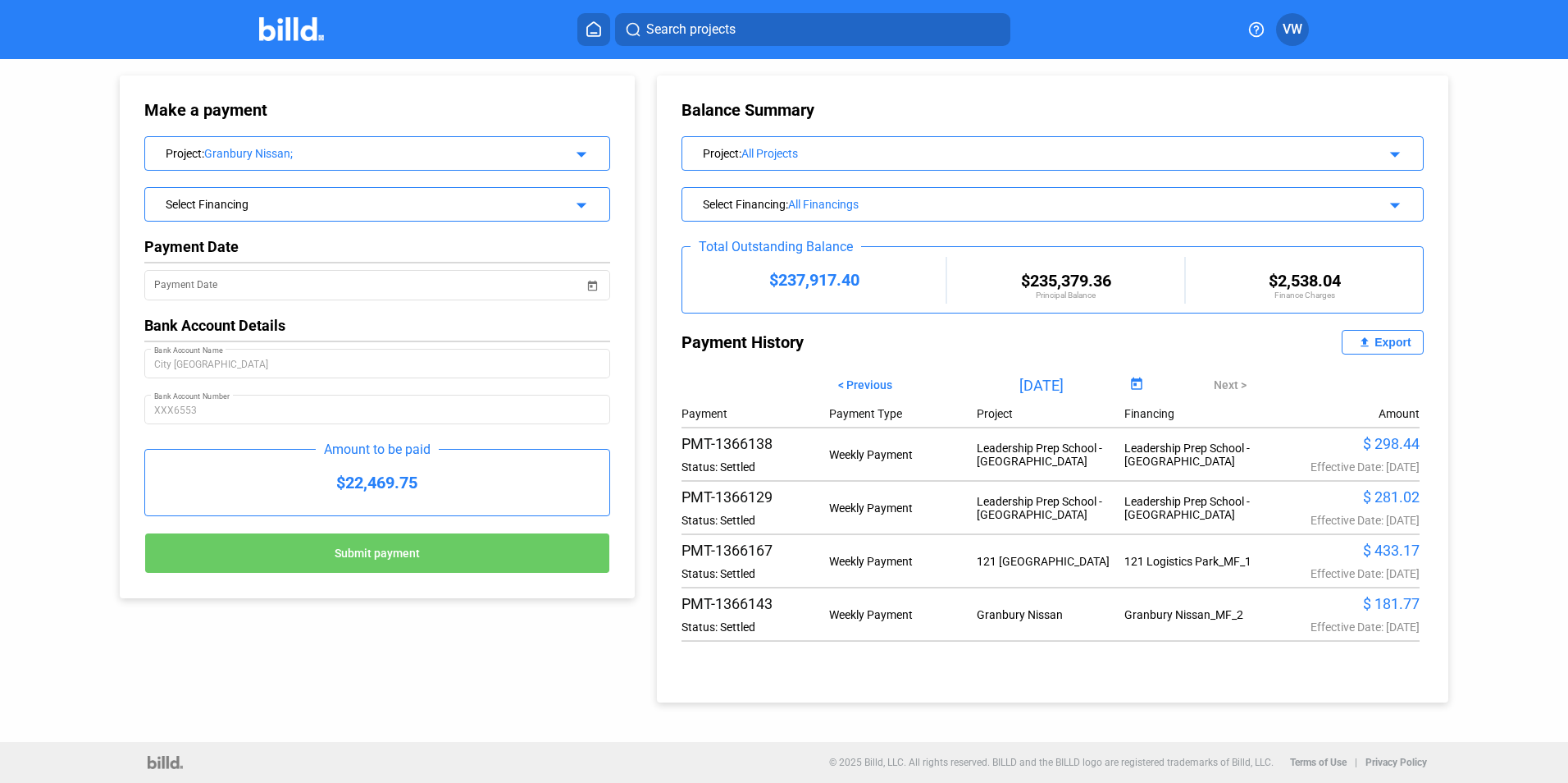
click at [581, 156] on mat-icon "arrow_drop_down" at bounding box center [578, 151] width 20 height 20
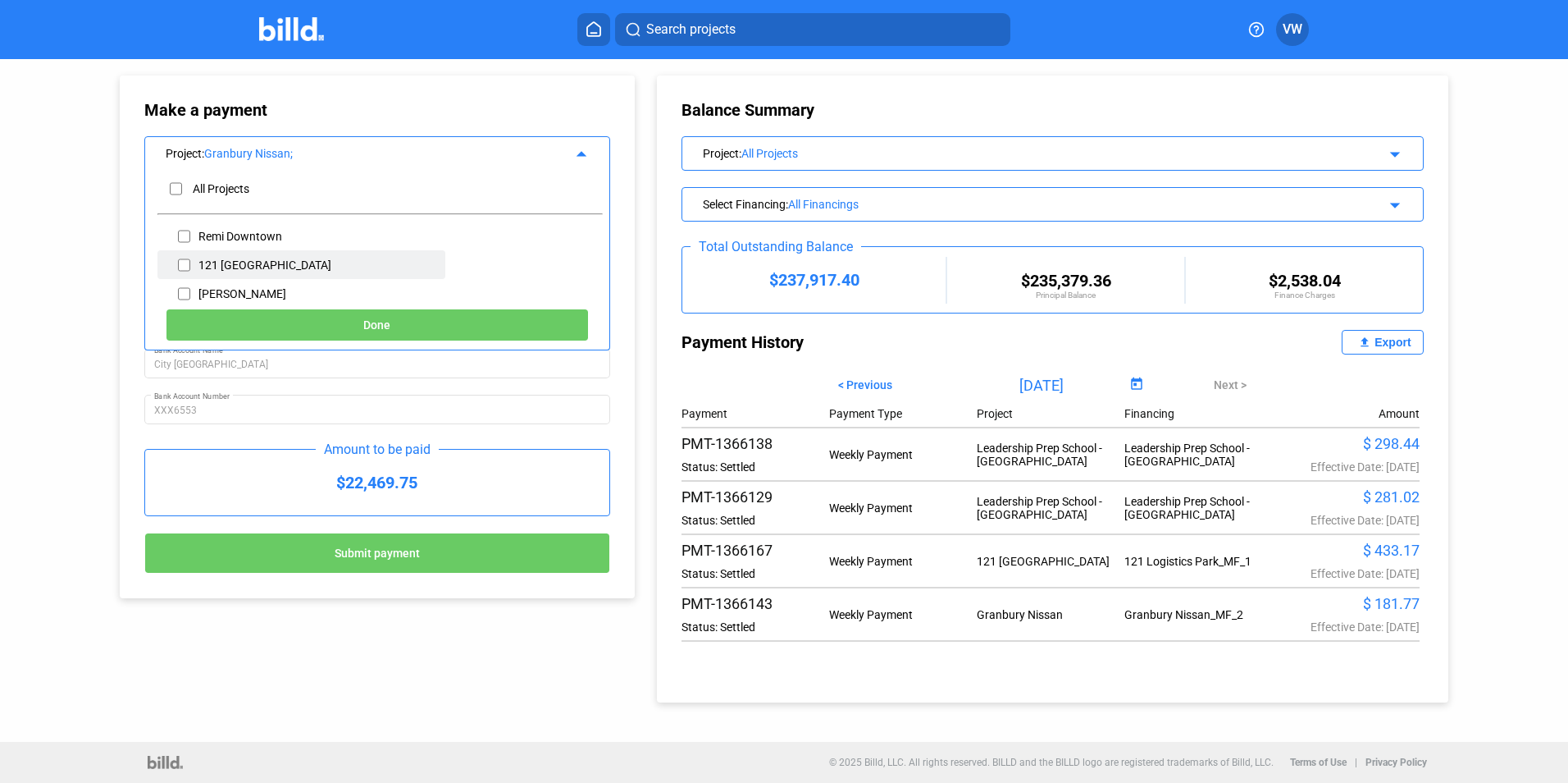
click at [188, 263] on input "checkbox" at bounding box center [184, 265] width 12 height 25
checkbox input "true"
click at [376, 326] on span "Done" at bounding box center [376, 325] width 27 height 13
type input "[DATE]"
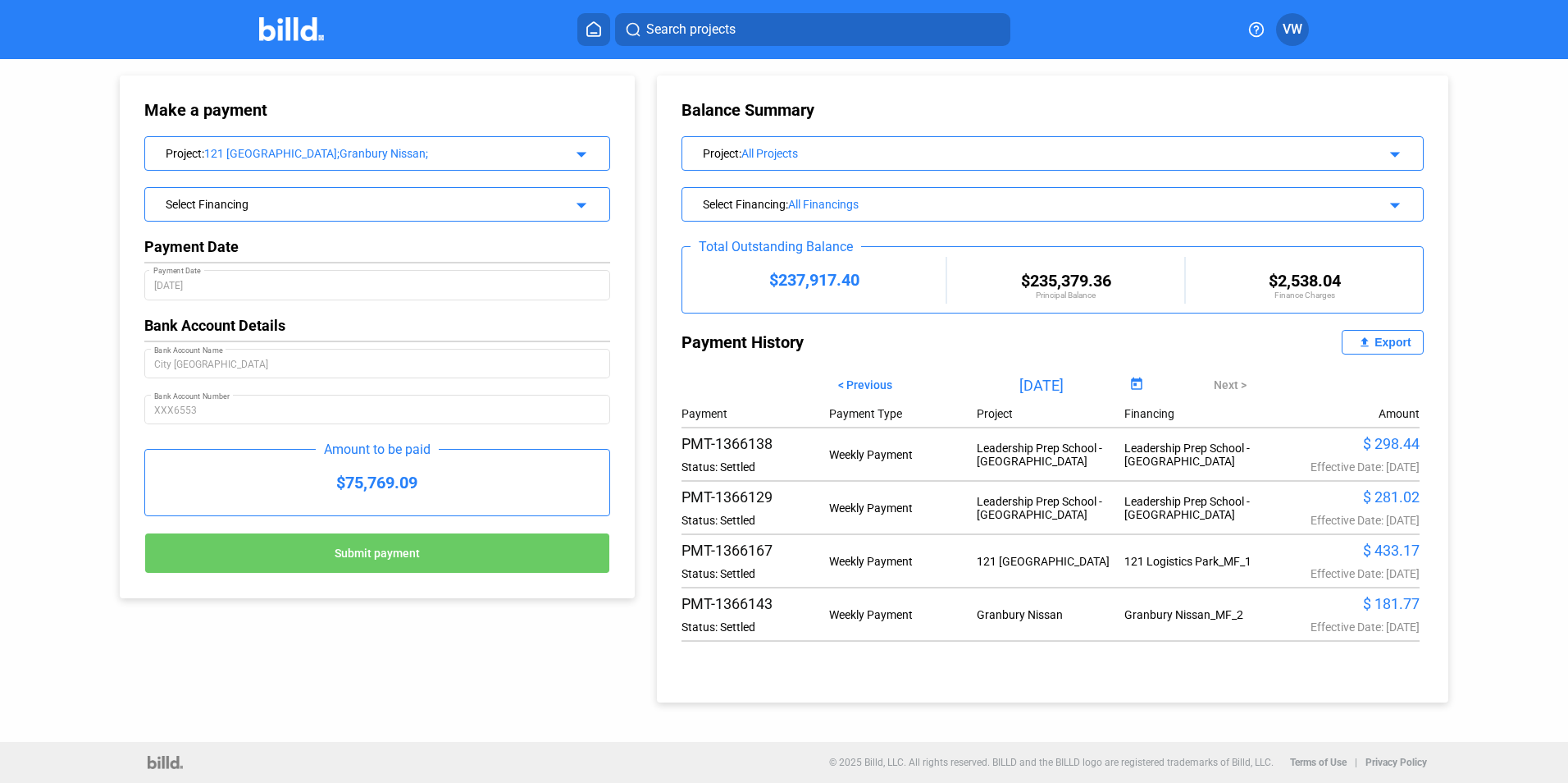
click at [592, 154] on div "Project : 121 [GEOGRAPHIC_DATA];Granbury Nissan; arrow_drop_down" at bounding box center [377, 151] width 464 height 28
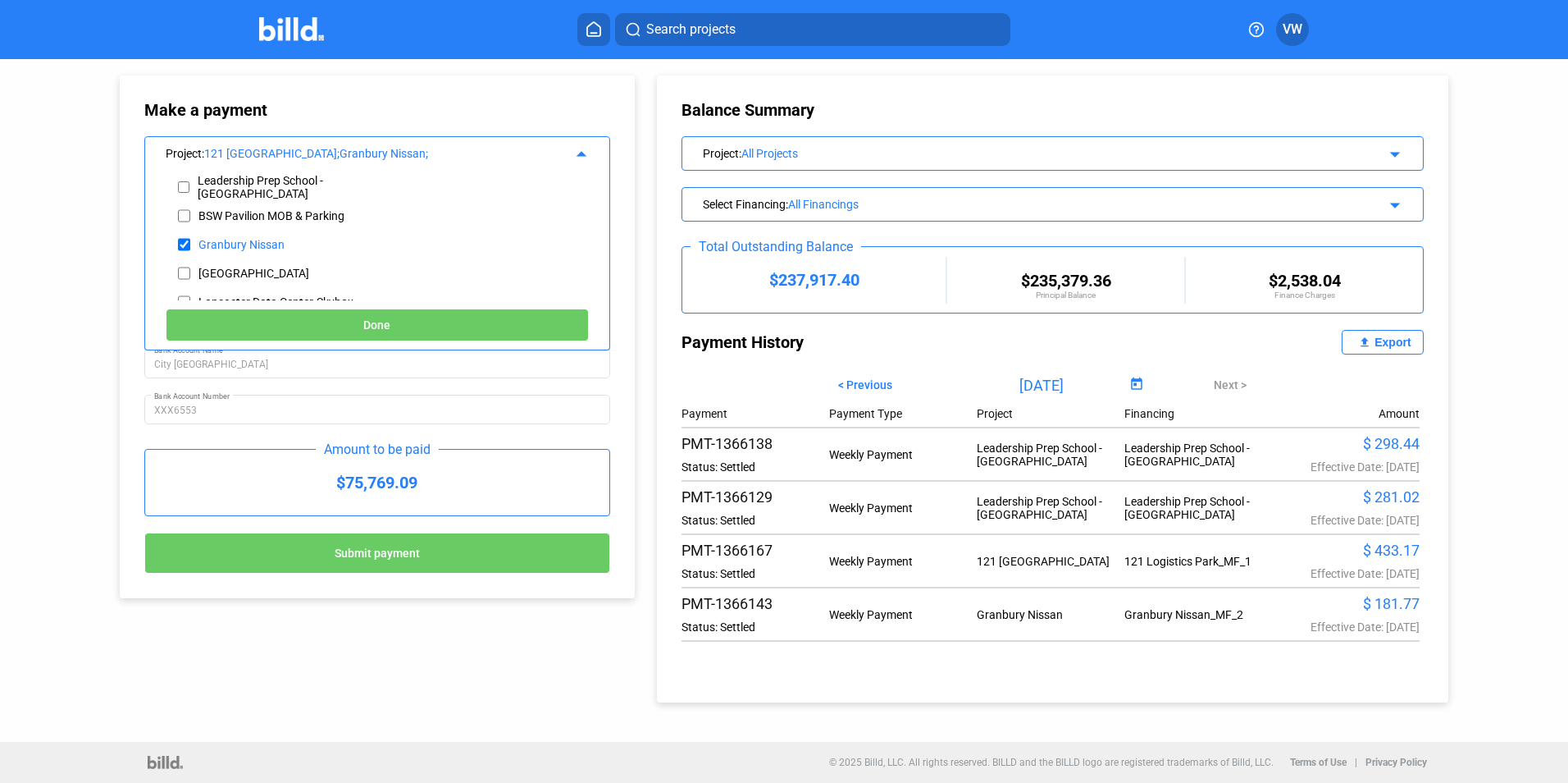
click at [493, 561] on button "Submit payment" at bounding box center [377, 552] width 466 height 41
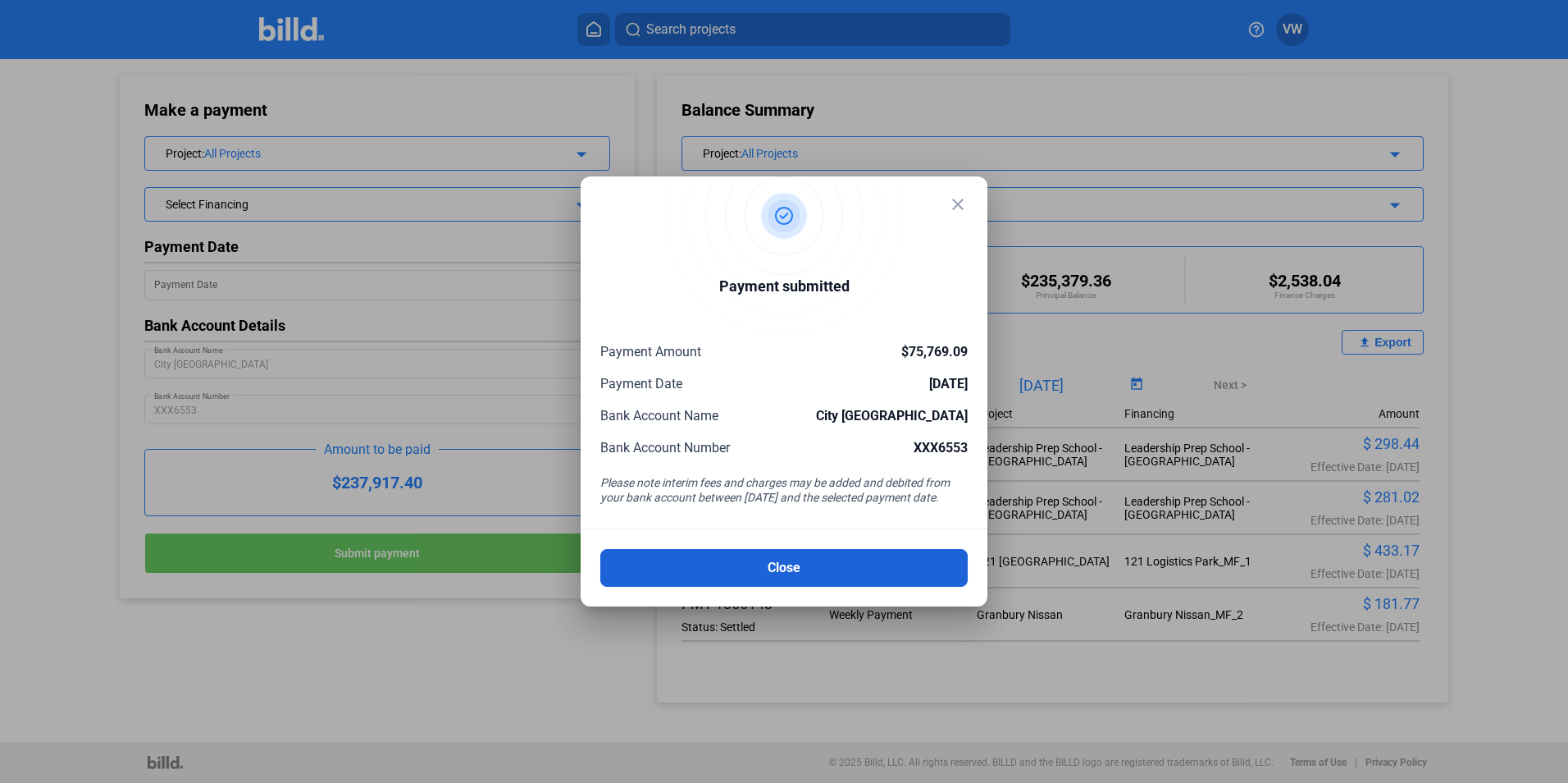
click at [774, 569] on button "Close" at bounding box center [784, 568] width 368 height 38
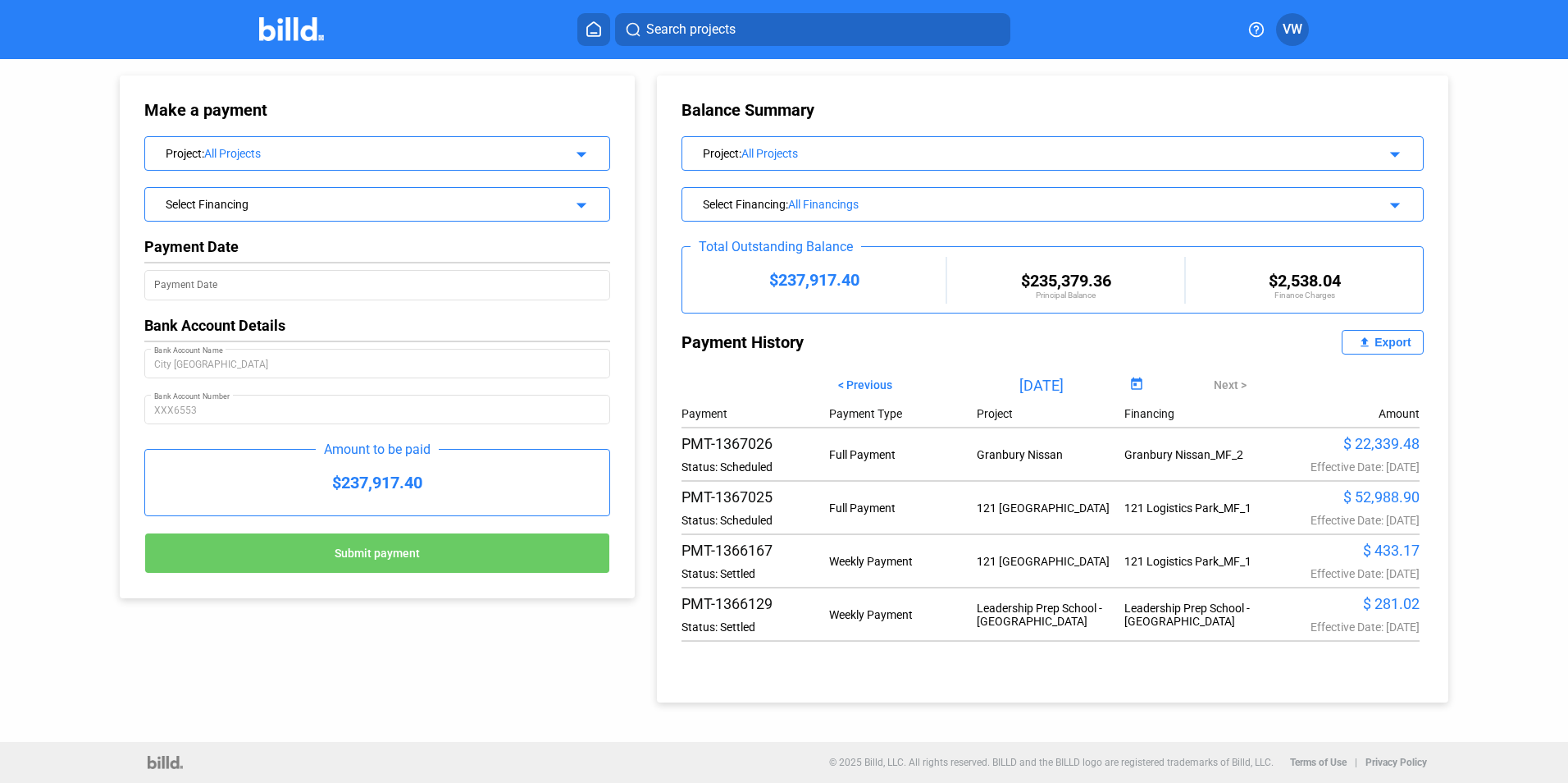
click at [1288, 28] on span "VW" at bounding box center [1292, 29] width 20 height 20
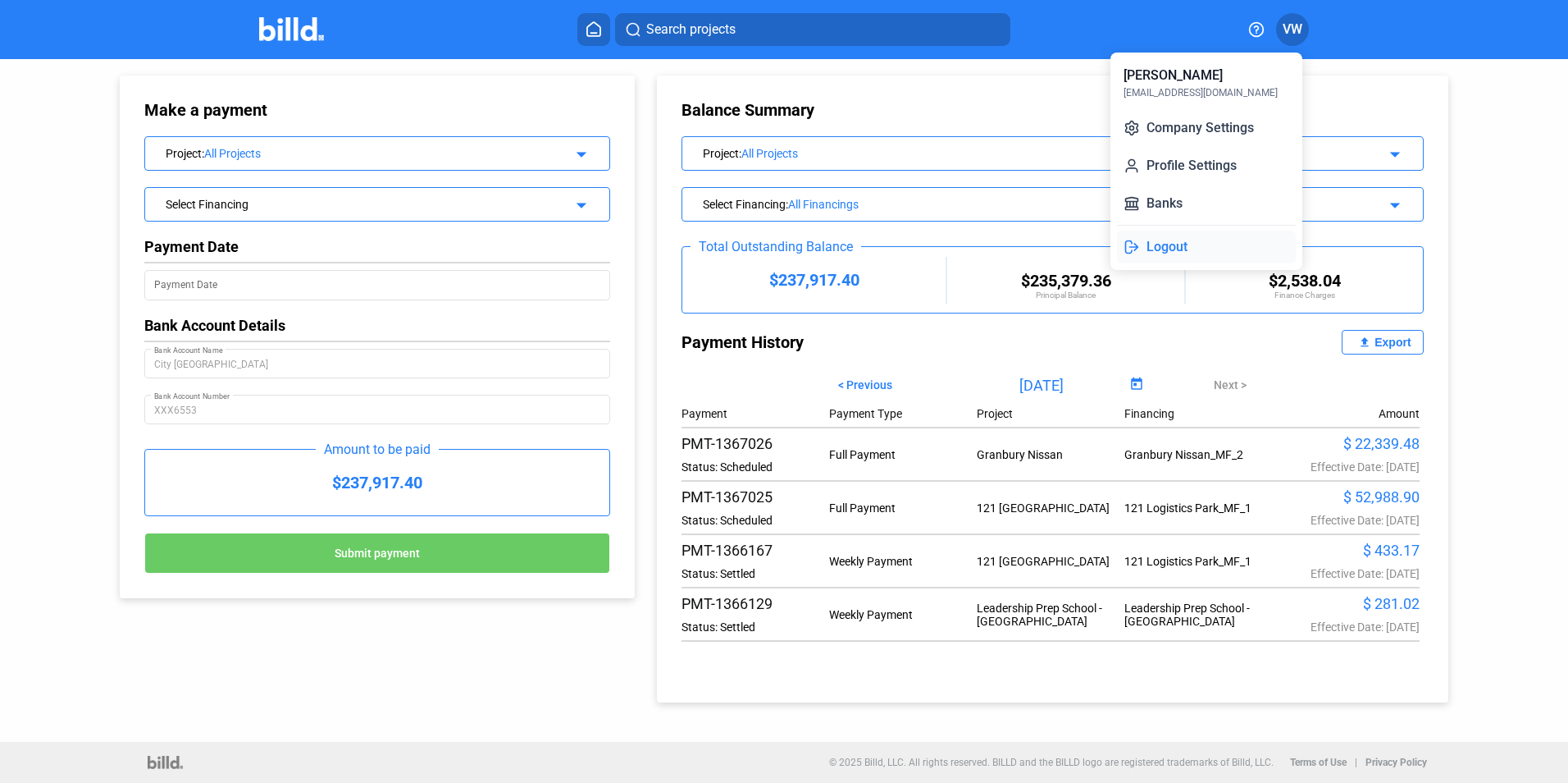
click at [1158, 242] on button "Logout" at bounding box center [1206, 246] width 179 height 33
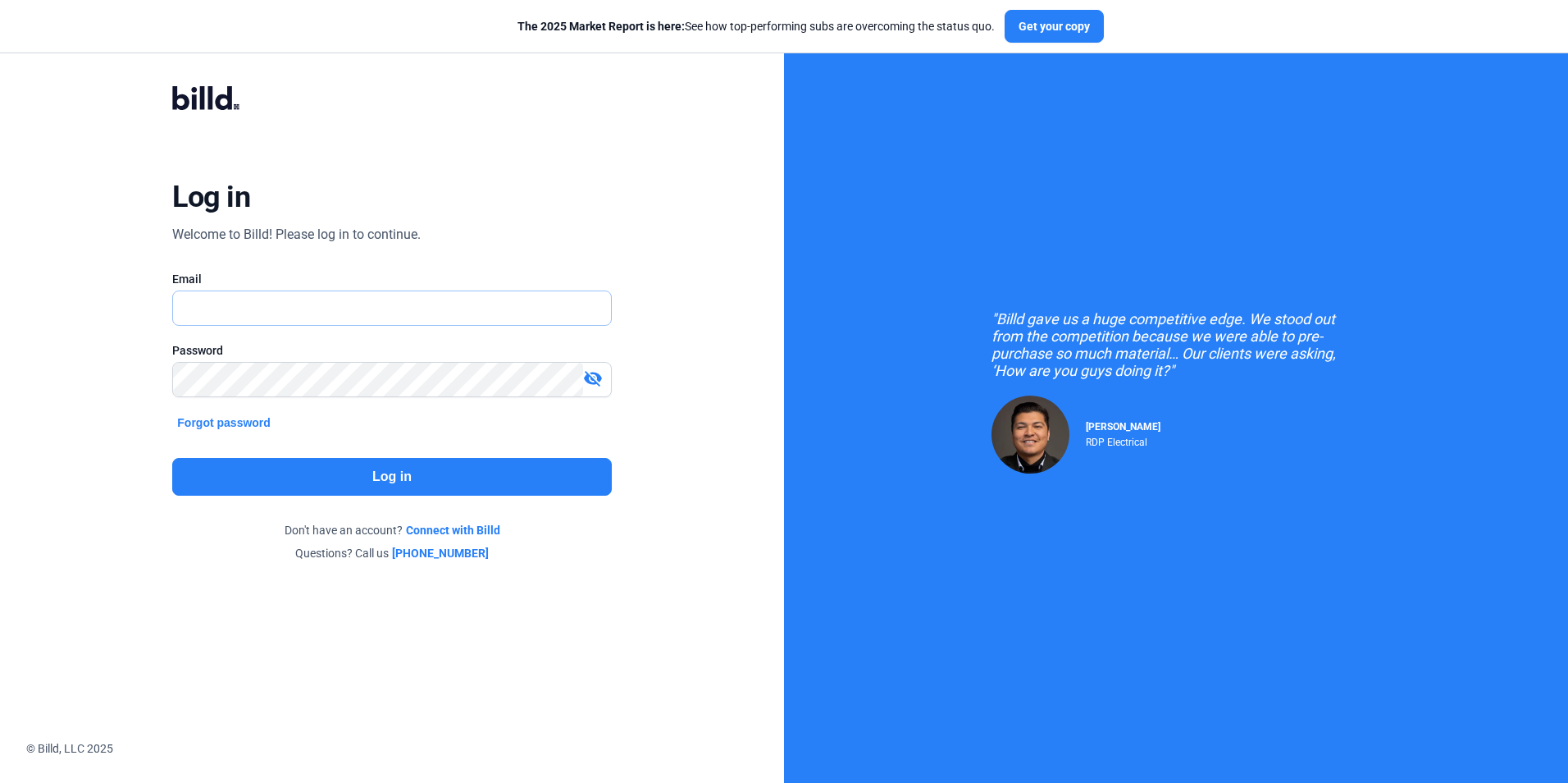
type input "[EMAIL_ADDRESS][DOMAIN_NAME]"
